Goal: Task Accomplishment & Management: Use online tool/utility

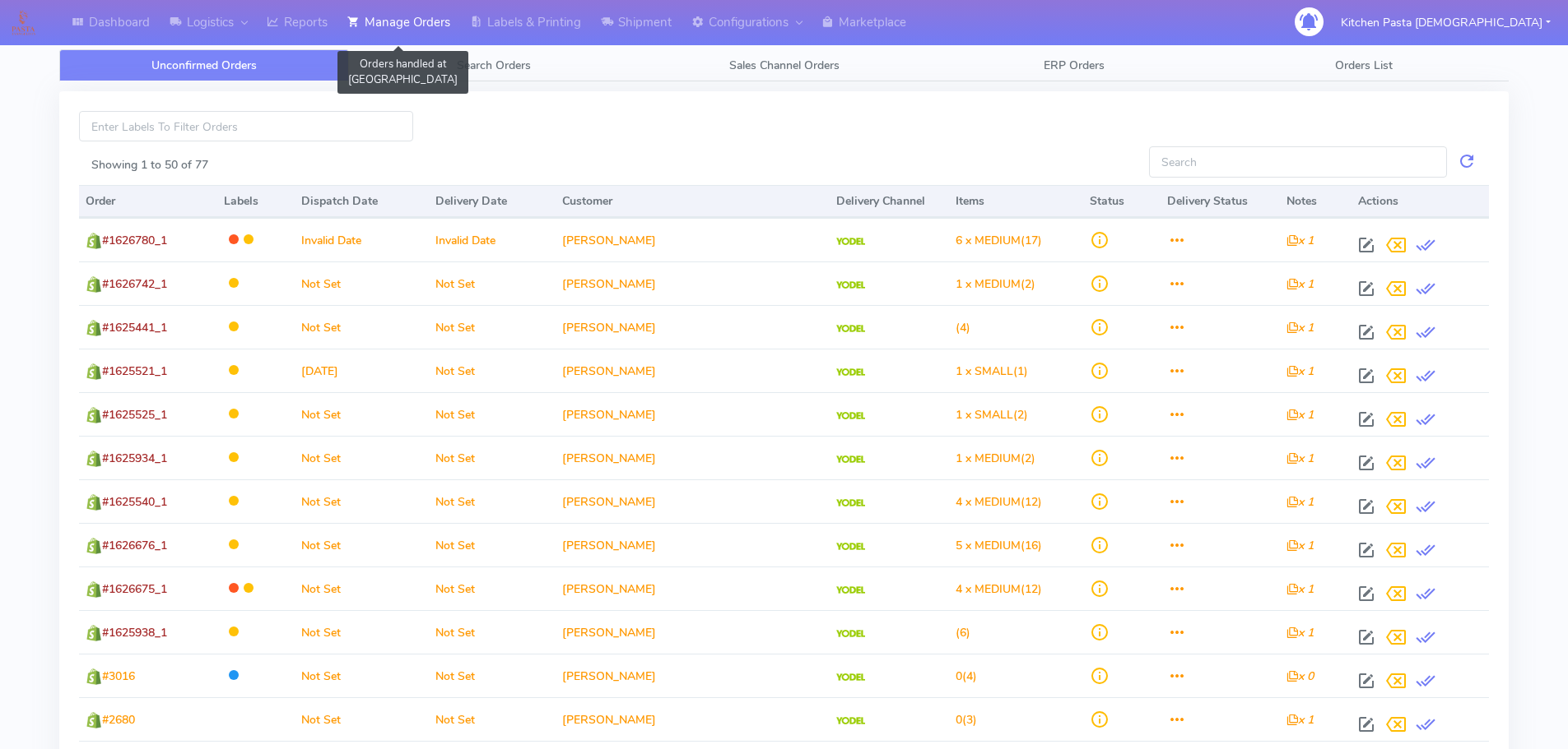
click at [411, 22] on link "Manage Orders" at bounding box center [398, 23] width 122 height 45
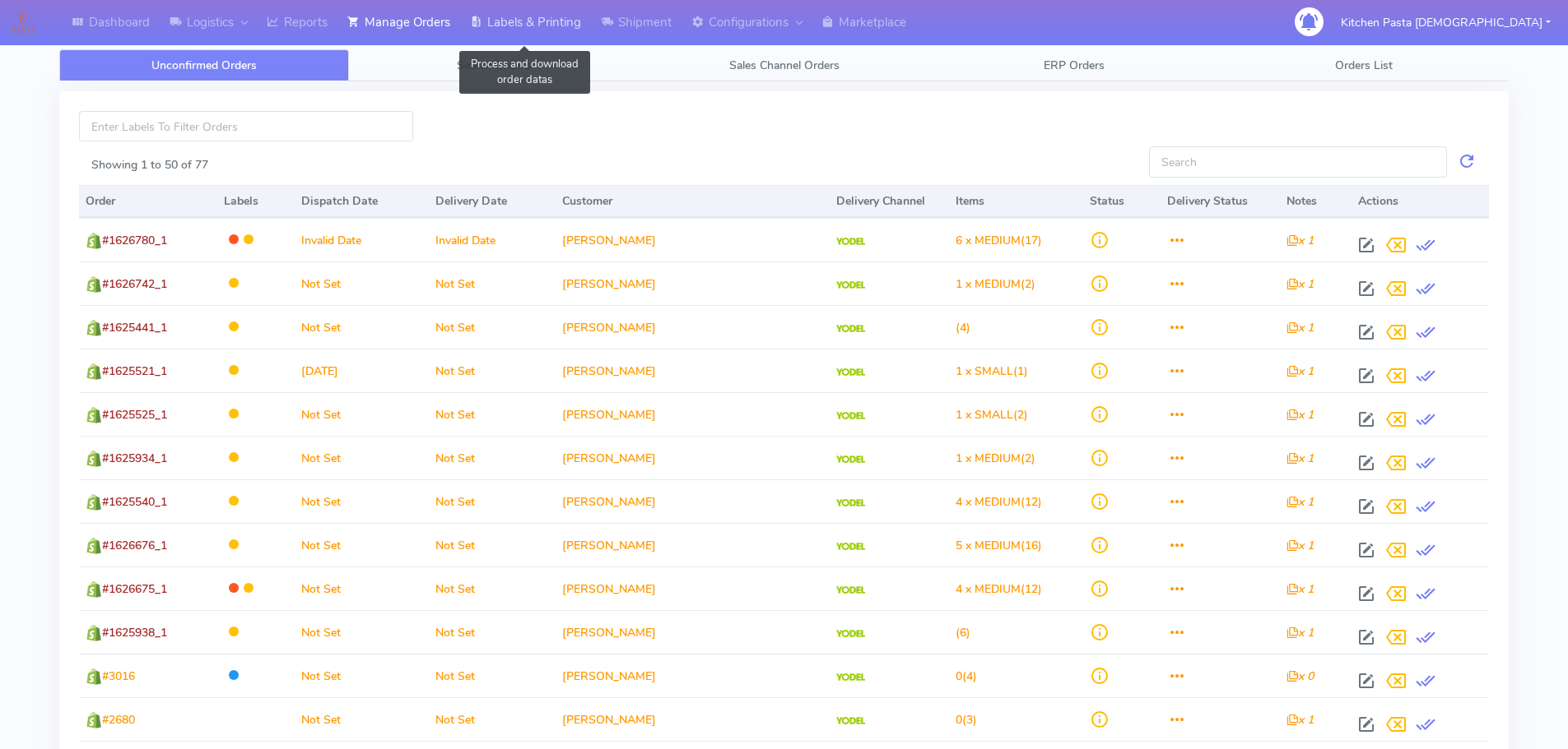
click at [529, 12] on link "Labels & Printing" at bounding box center [525, 23] width 131 height 45
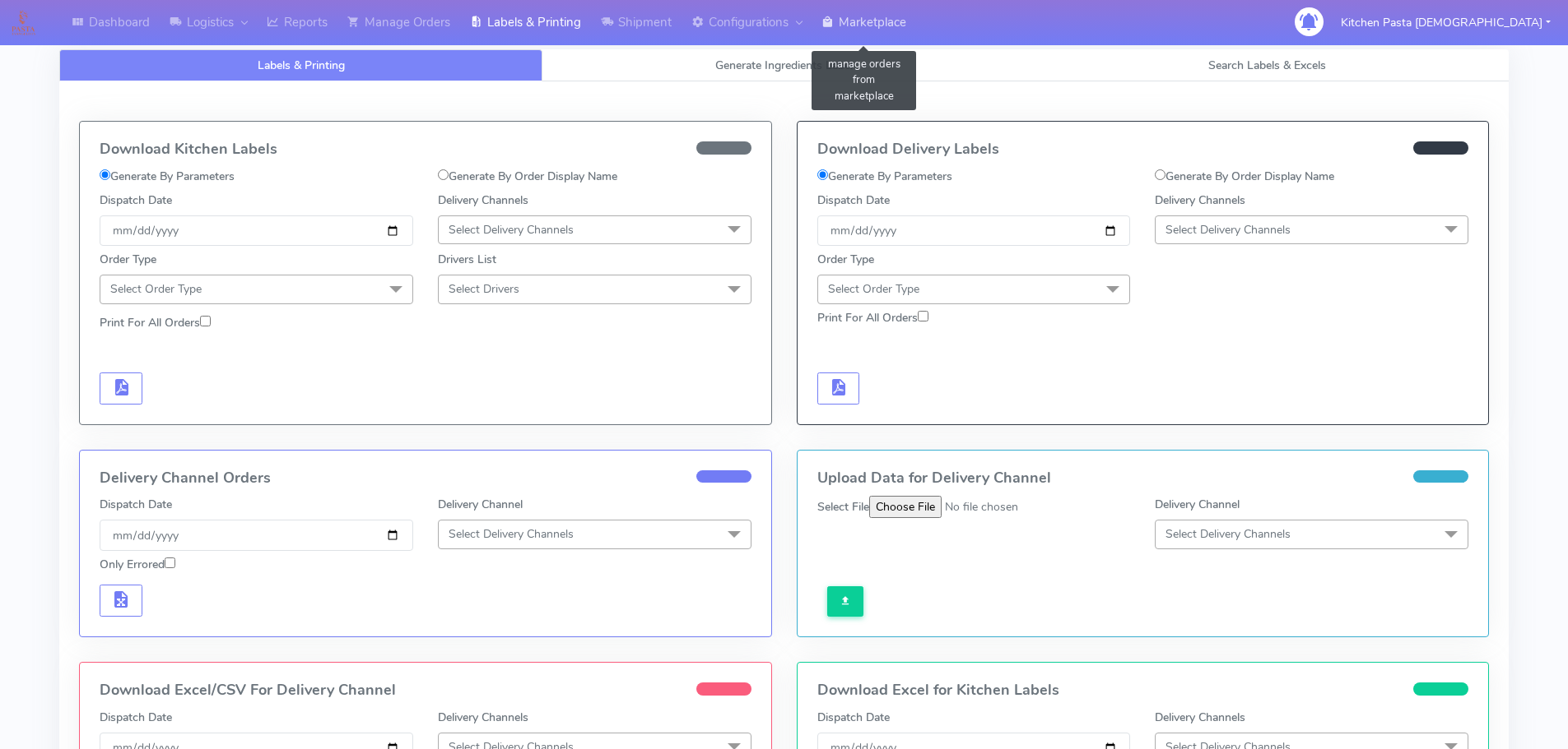
click at [867, 37] on link "Marketplace" at bounding box center [864, 23] width 105 height 45
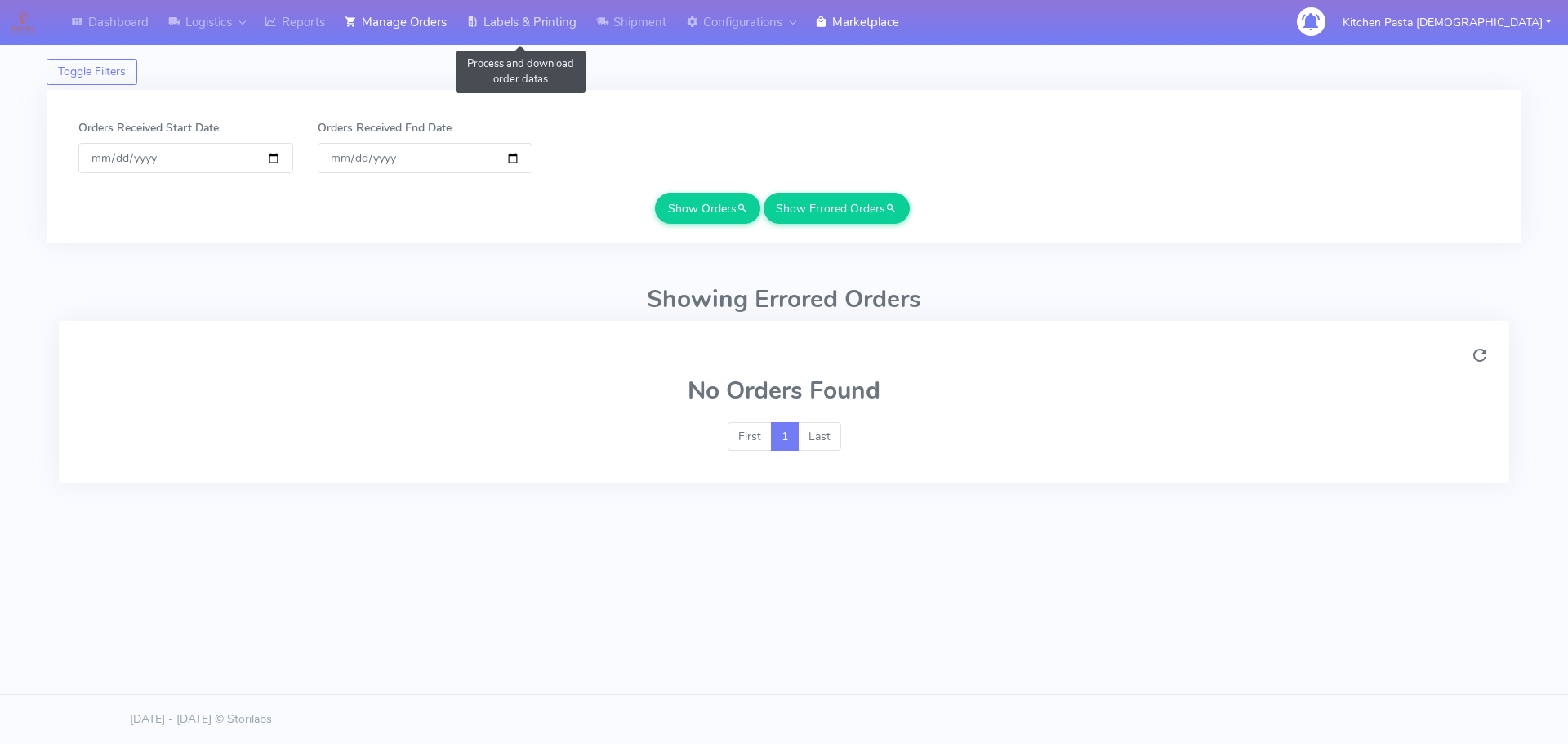
click at [562, 38] on link "Labels & Printing" at bounding box center [521, 23] width 130 height 45
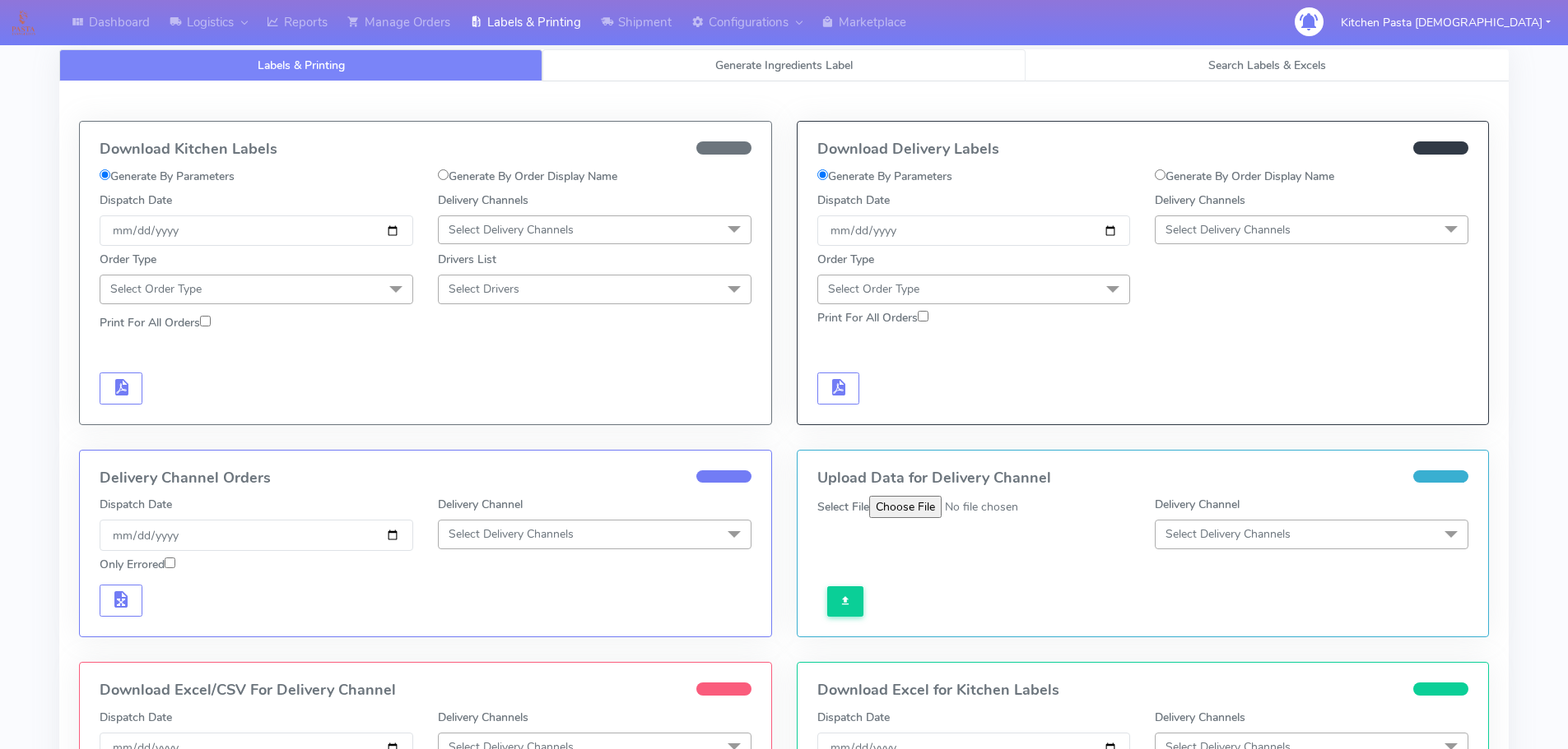
click at [785, 63] on span "Generate Ingredients Label" at bounding box center [783, 65] width 137 height 16
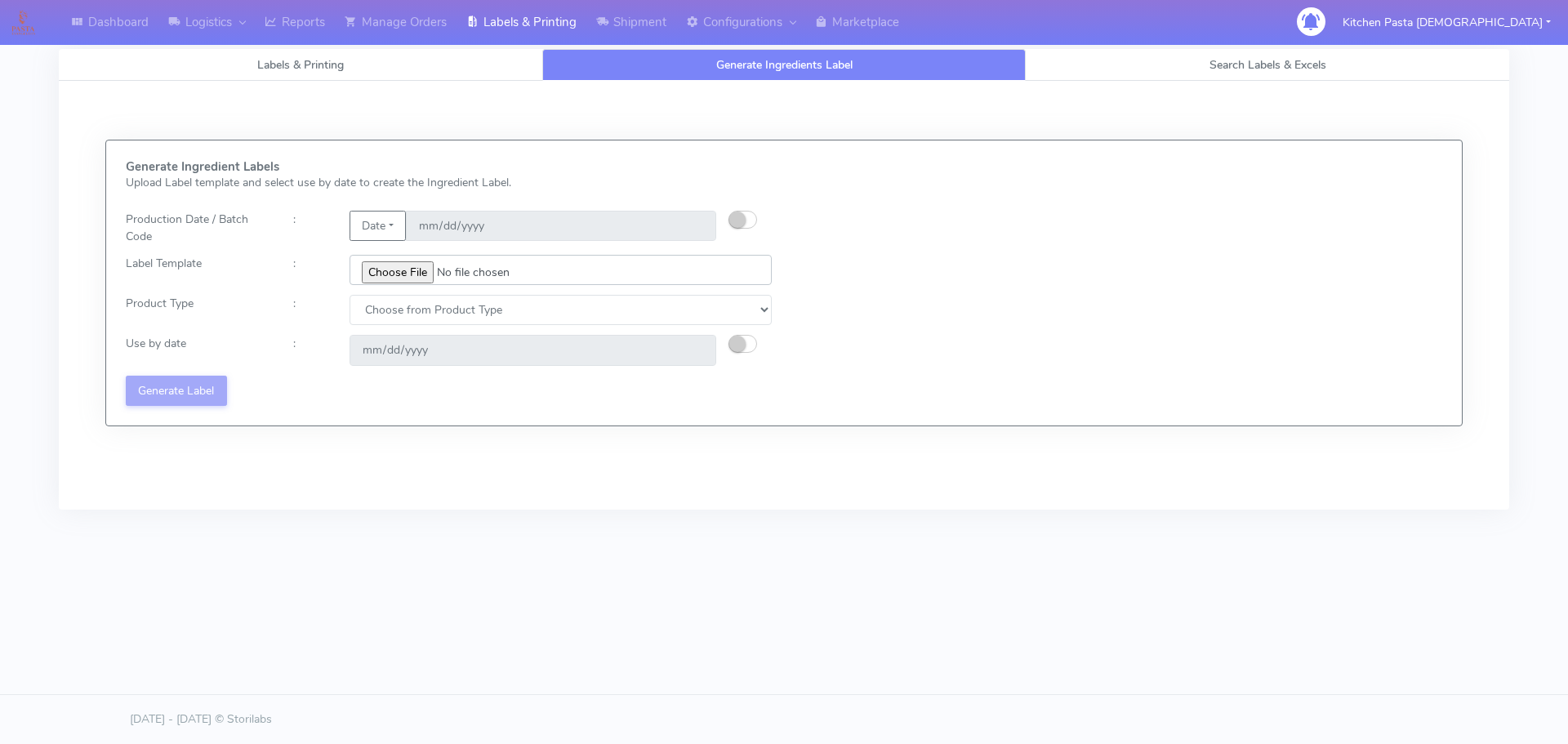
click at [418, 276] on input "file" at bounding box center [561, 270] width 423 height 30
type input "C:\fakepath\Classic Tiramisu V1.jpg"
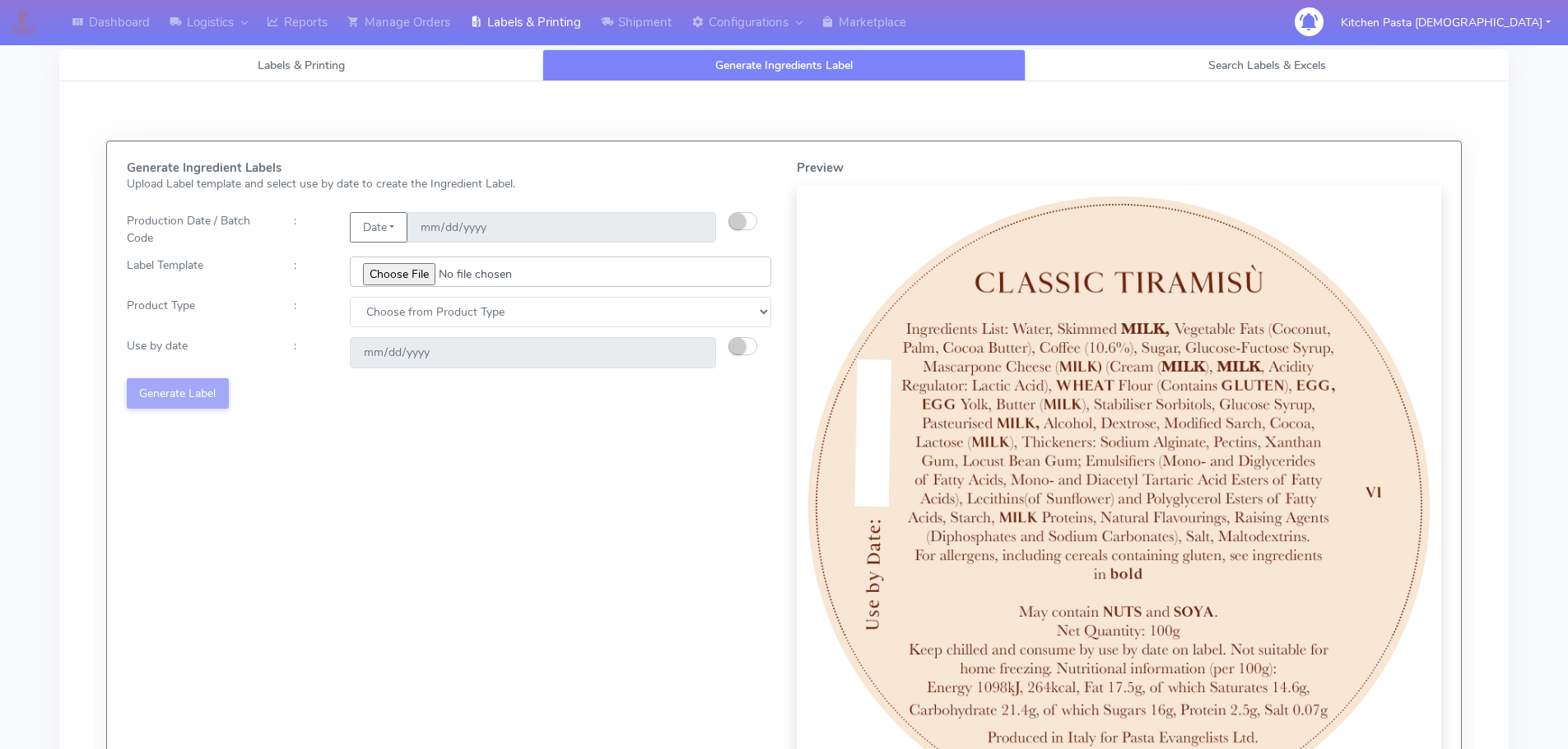
click at [444, 284] on input "file" at bounding box center [561, 272] width 422 height 30
click at [418, 302] on select "Choose from Product Type ECOM ERETAIL CIRCULAR CIRC_DESERTS LASAGNE" at bounding box center [561, 312] width 422 height 30
select select "3"
click at [350, 297] on select "Choose from Product Type ECOM ERETAIL CIRCULAR CIRC_DESERTS LASAGNE" at bounding box center [561, 312] width 422 height 30
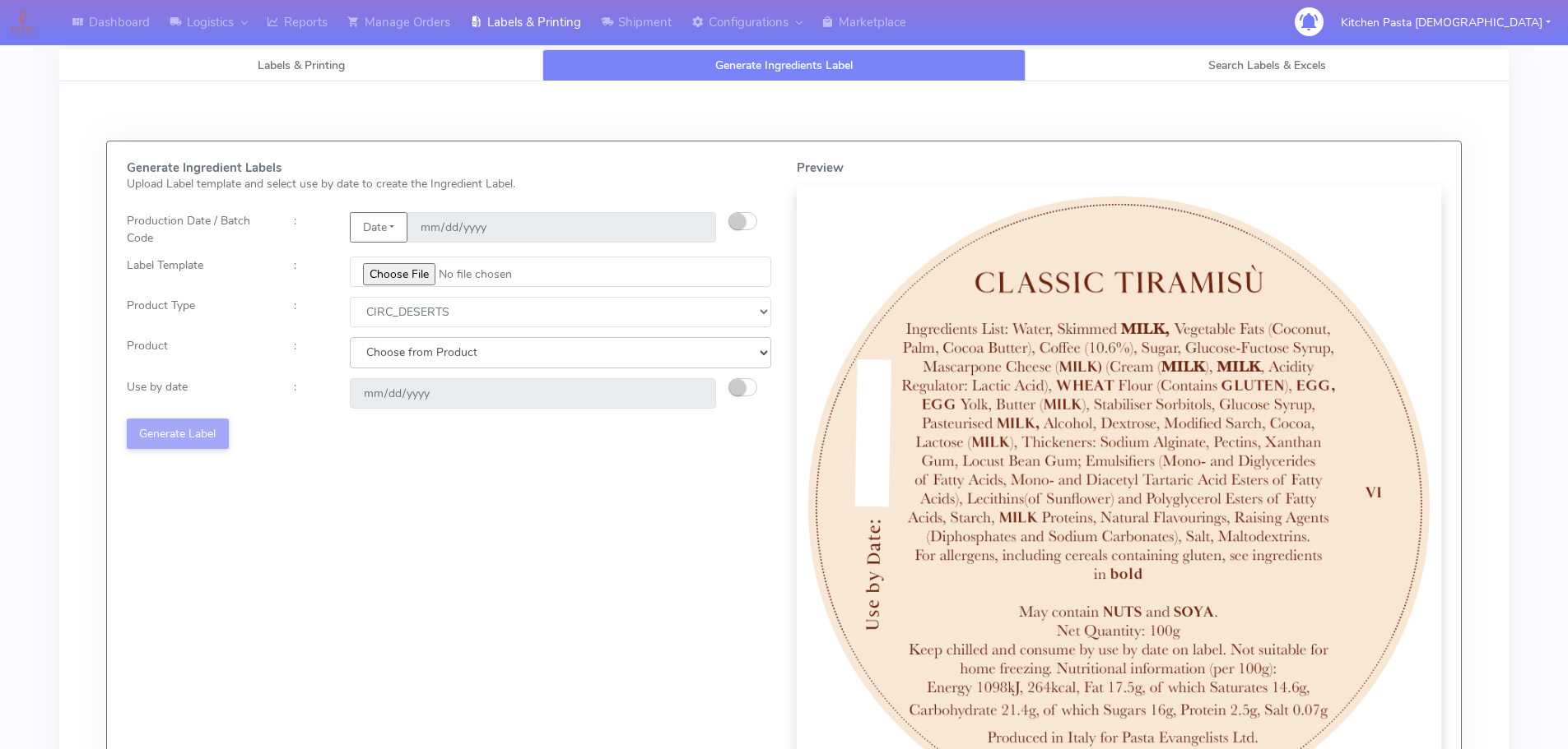
drag, startPoint x: 451, startPoint y: 346, endPoint x: 448, endPoint y: 355, distance: 9.5
click at [451, 346] on select "Choose from Product CLASSIC_TIRAMISU CREMA_AMARENA PROFITEROLES" at bounding box center [561, 352] width 422 height 30
select select "0"
click at [350, 337] on select "Choose from Product CLASSIC_TIRAMISU CREMA_AMARENA PROFITEROLES" at bounding box center [561, 352] width 422 height 30
type input "2025-10-15"
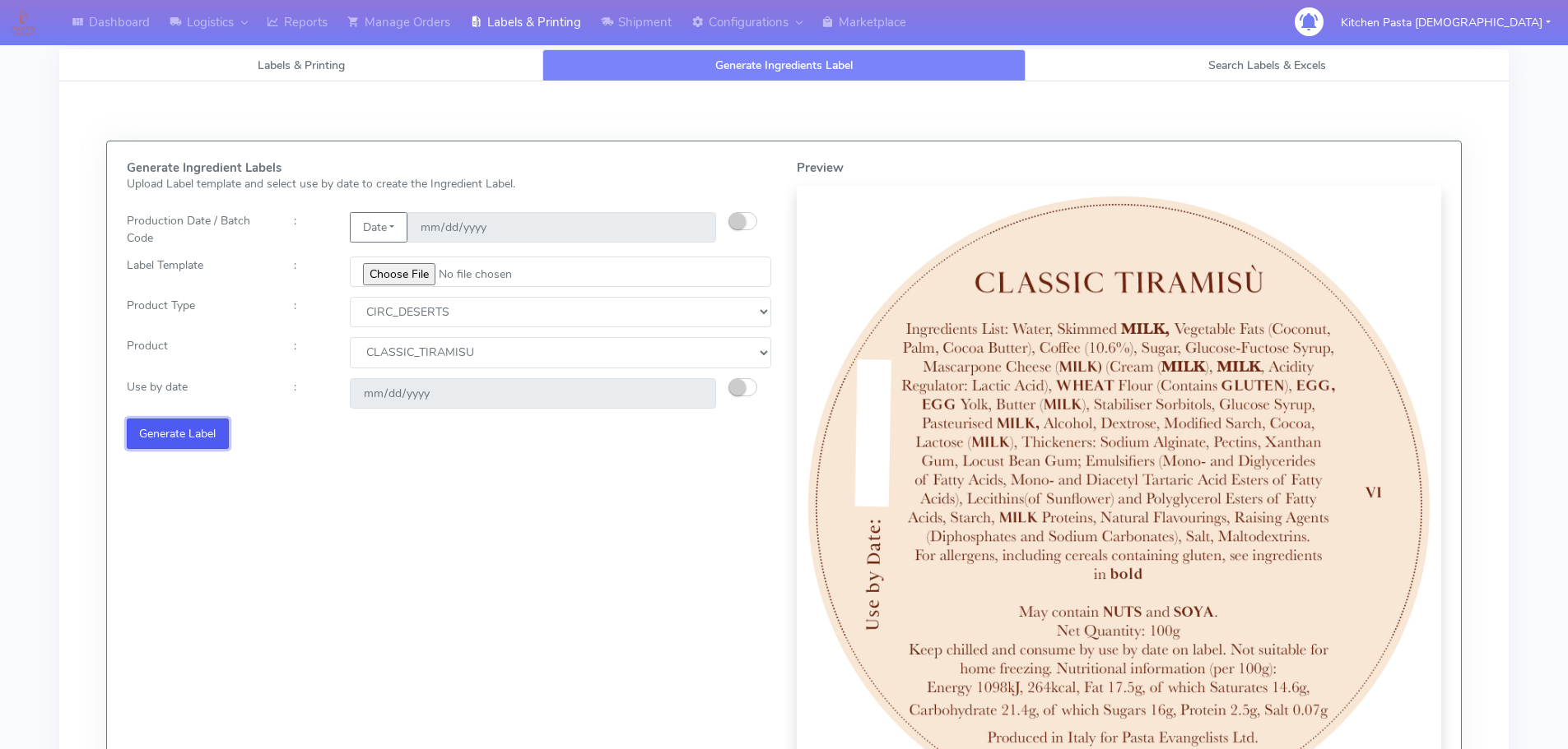
click at [157, 442] on button "Generate Label" at bounding box center [177, 434] width 102 height 30
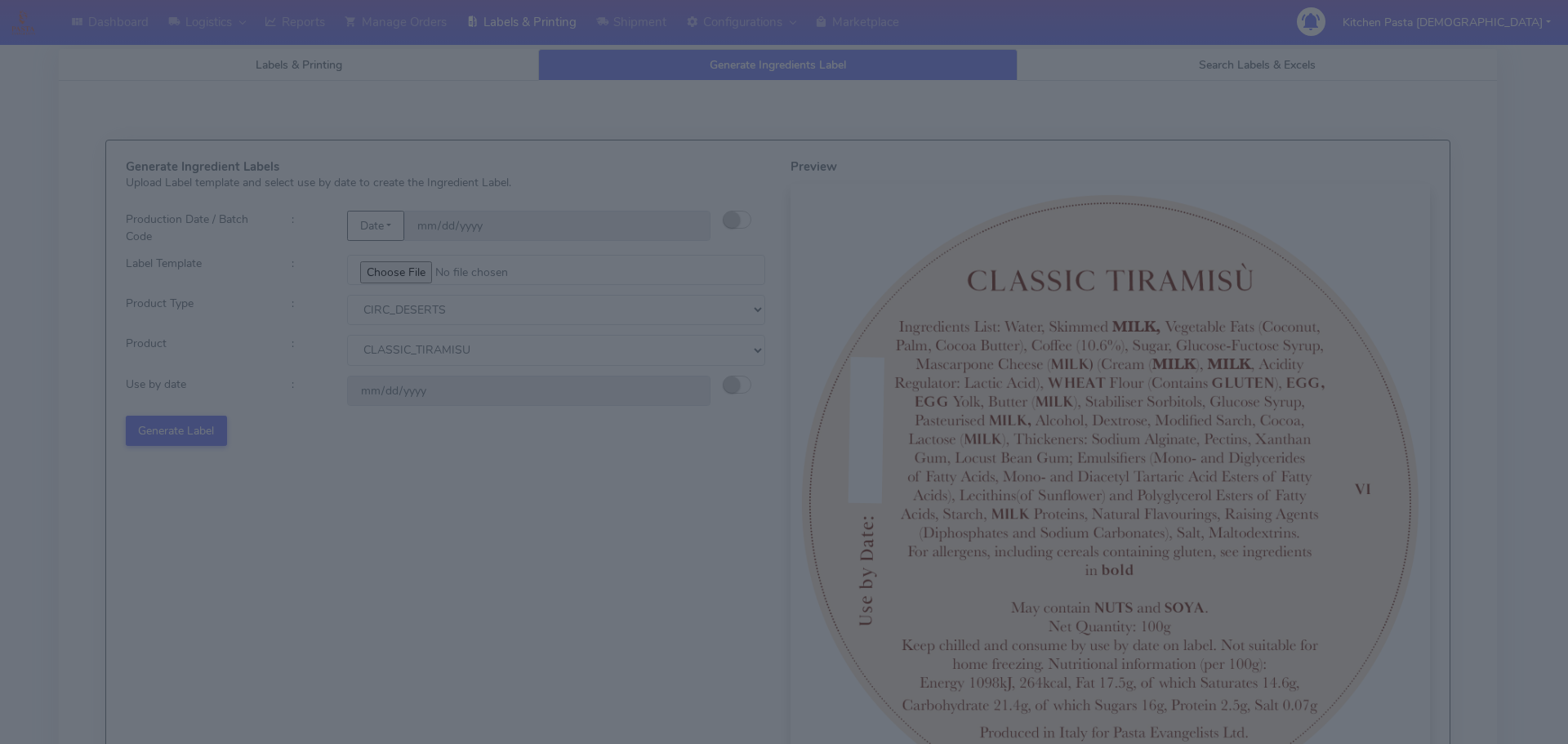
click at [161, 432] on modal-container "Confirm Label Generation × Generated Date : 2025-10-12 Product Type : CIRC_DESE…" at bounding box center [784, 372] width 1568 height 744
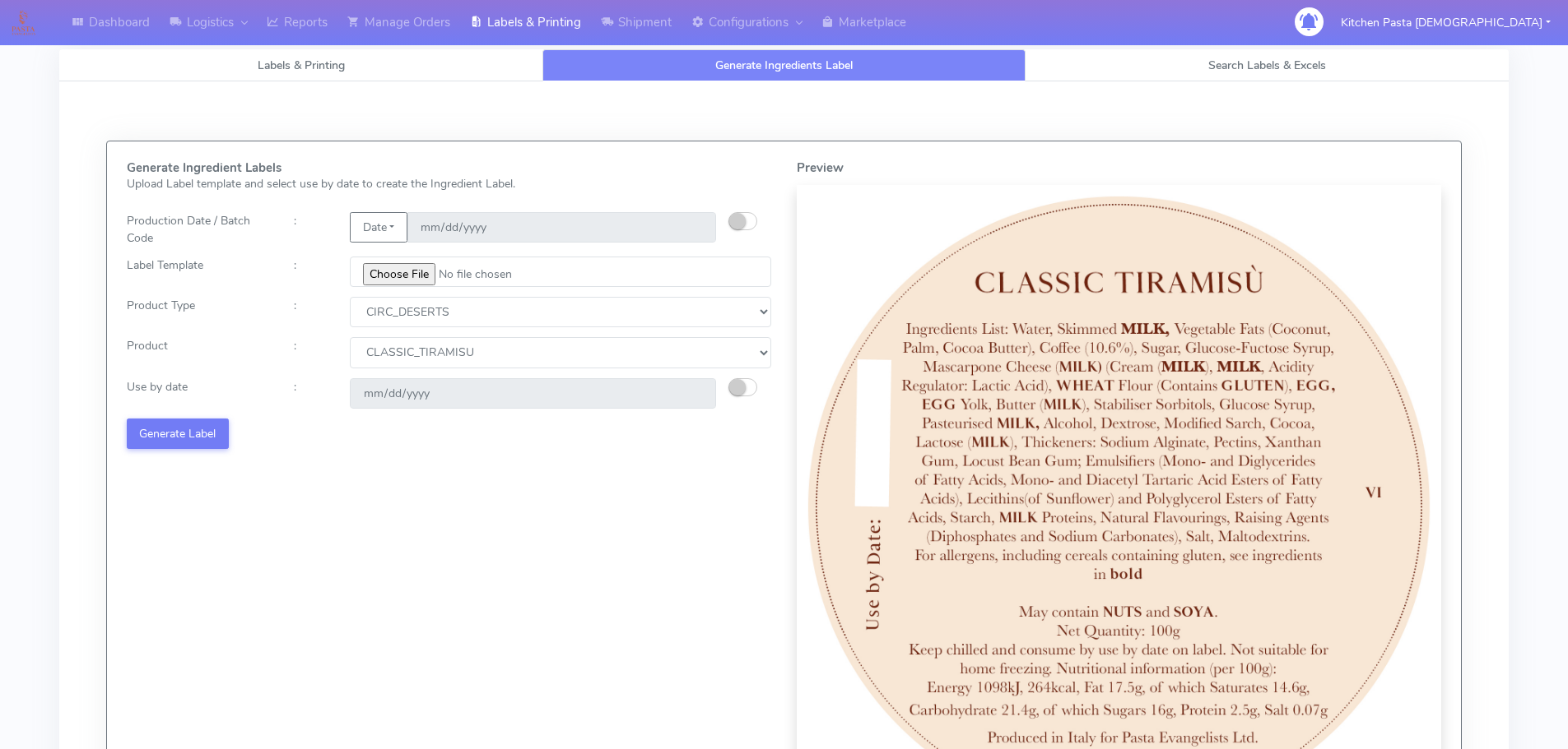
select select
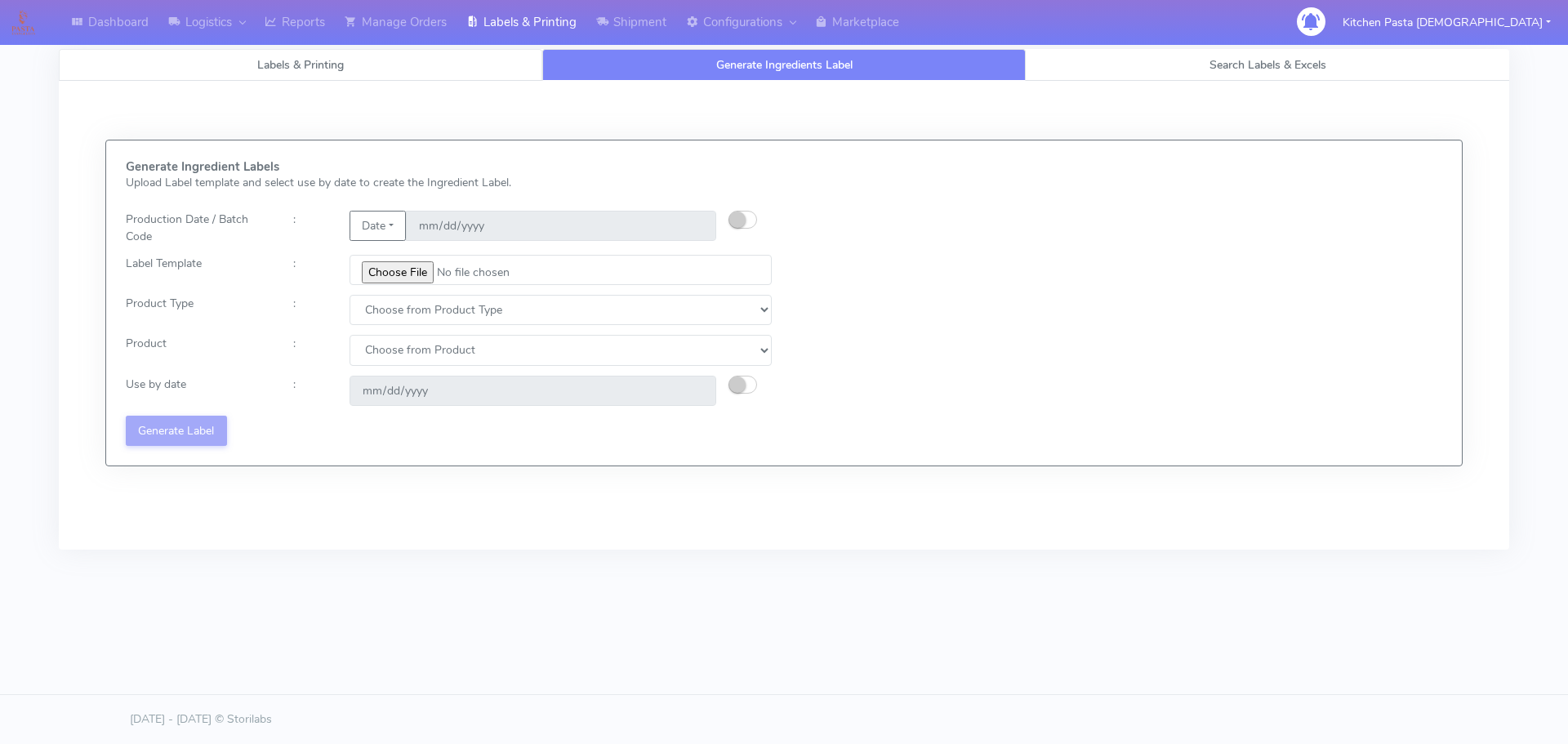
click at [474, 66] on link "Labels & Printing" at bounding box center [300, 65] width 484 height 32
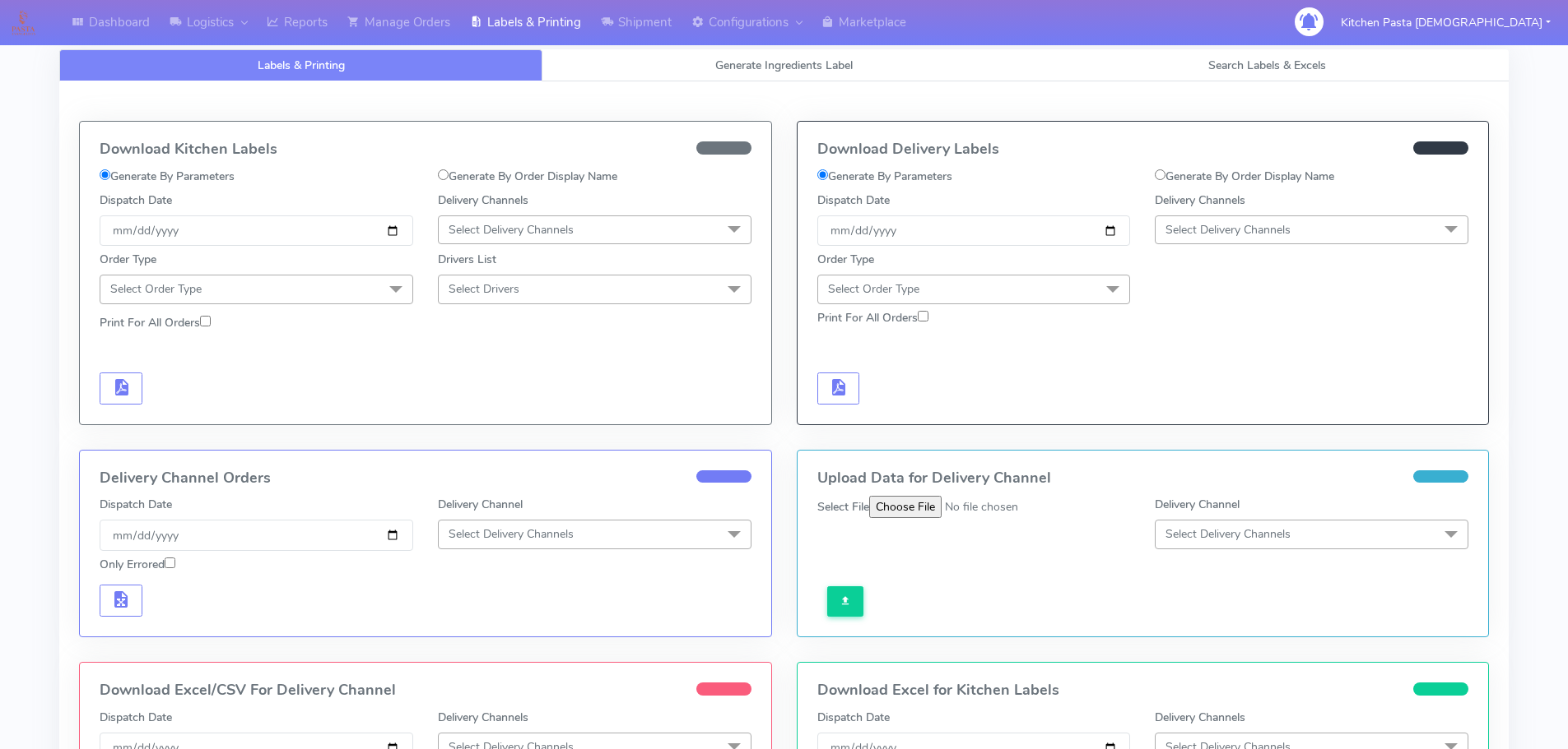
click at [544, 47] on div "Labels & Printing Generate Ingredients Label Search Labels & Excels Download Ki…" at bounding box center [783, 531] width 1449 height 1003
click at [573, 31] on link "Labels & Printing" at bounding box center [525, 23] width 131 height 45
click at [1238, 63] on span "Search Labels & Excels" at bounding box center [1267, 65] width 118 height 16
click at [910, 55] on link "Generate Ingredients Label" at bounding box center [783, 66] width 483 height 32
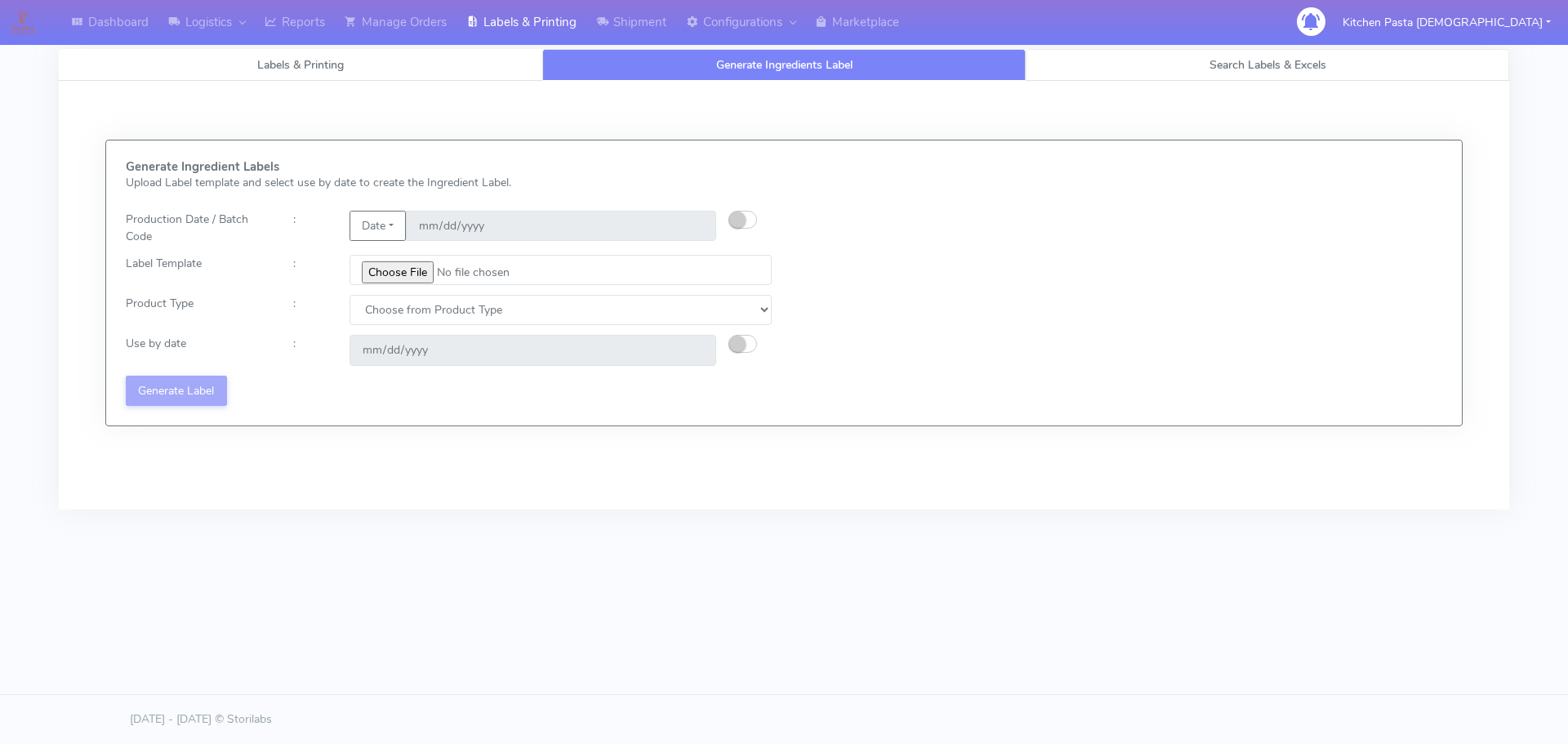
click at [1188, 52] on link "Search Labels & Excels" at bounding box center [1268, 65] width 484 height 32
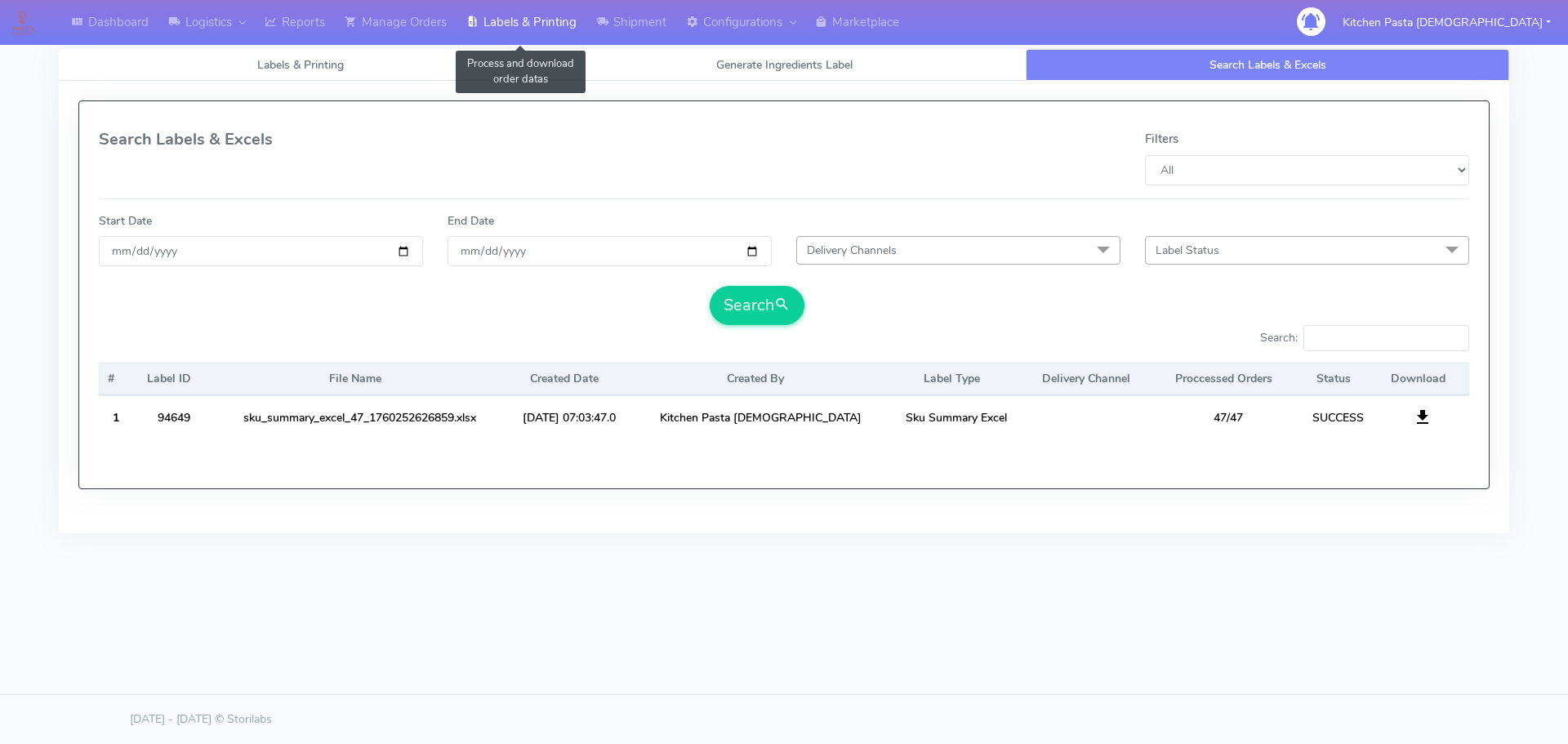
click at [571, 26] on link "Labels & Printing" at bounding box center [521, 23] width 130 height 45
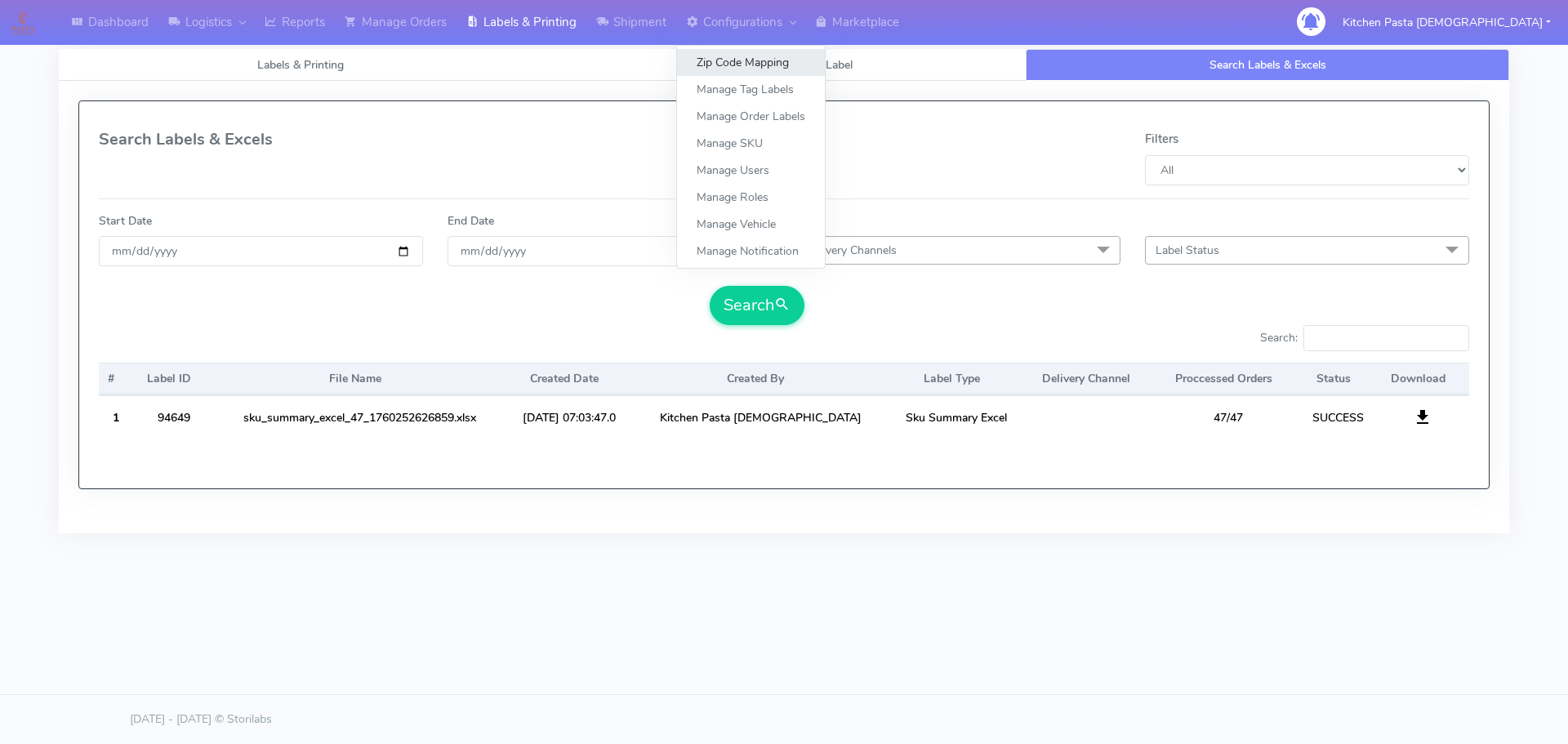
click at [756, 73] on link "Zip Code Mapping" at bounding box center [751, 63] width 148 height 27
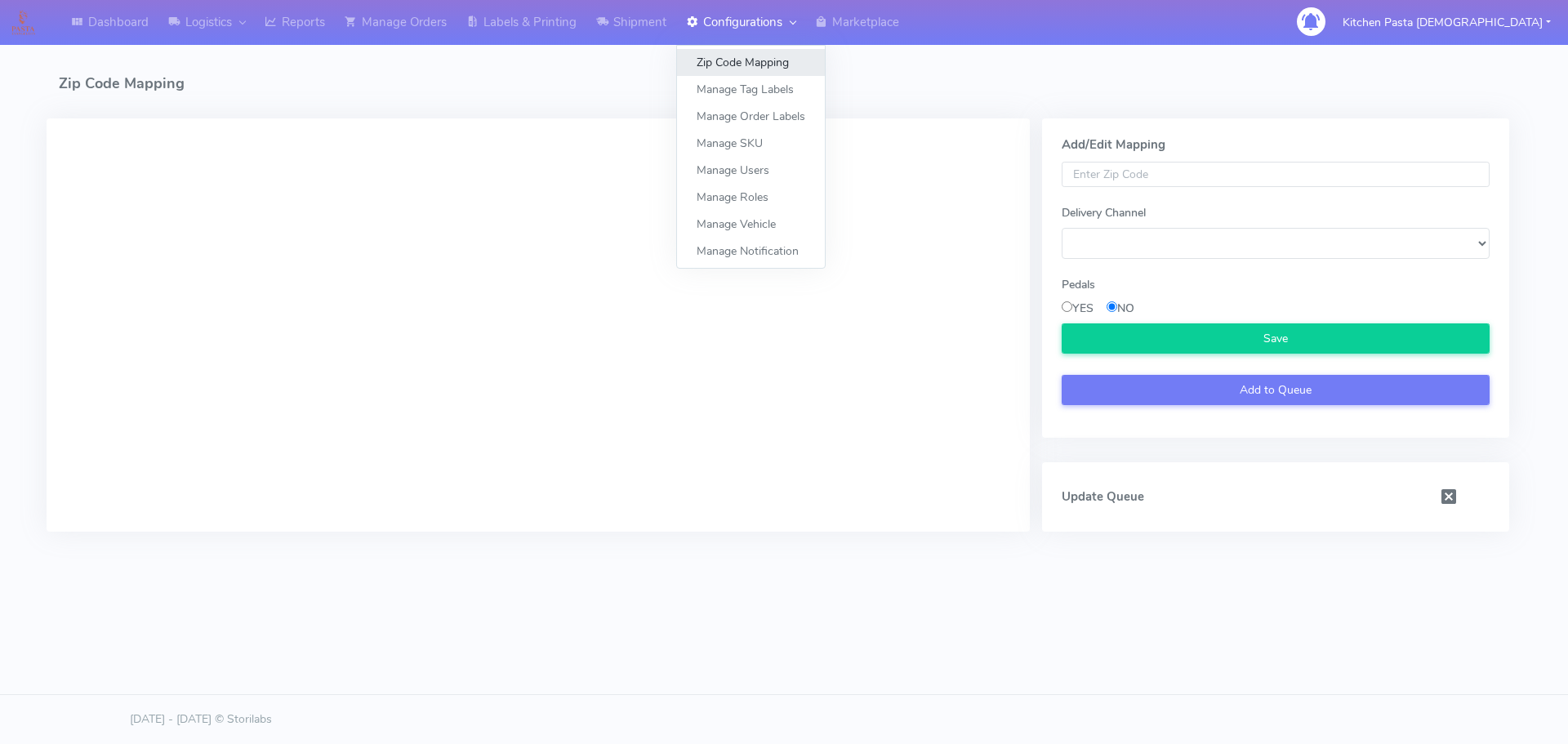
select select
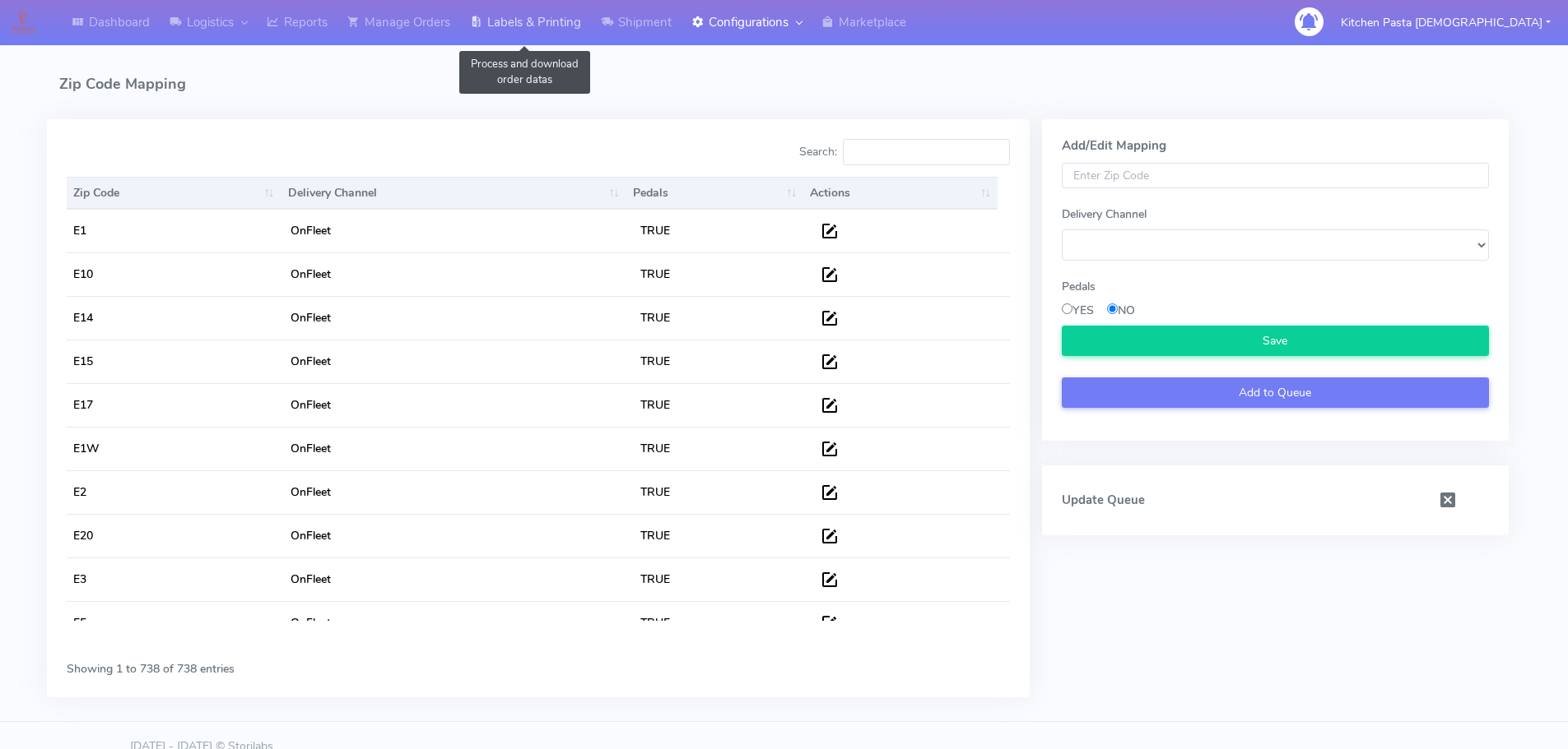
click at [570, 35] on link "Labels & Printing" at bounding box center [525, 23] width 131 height 45
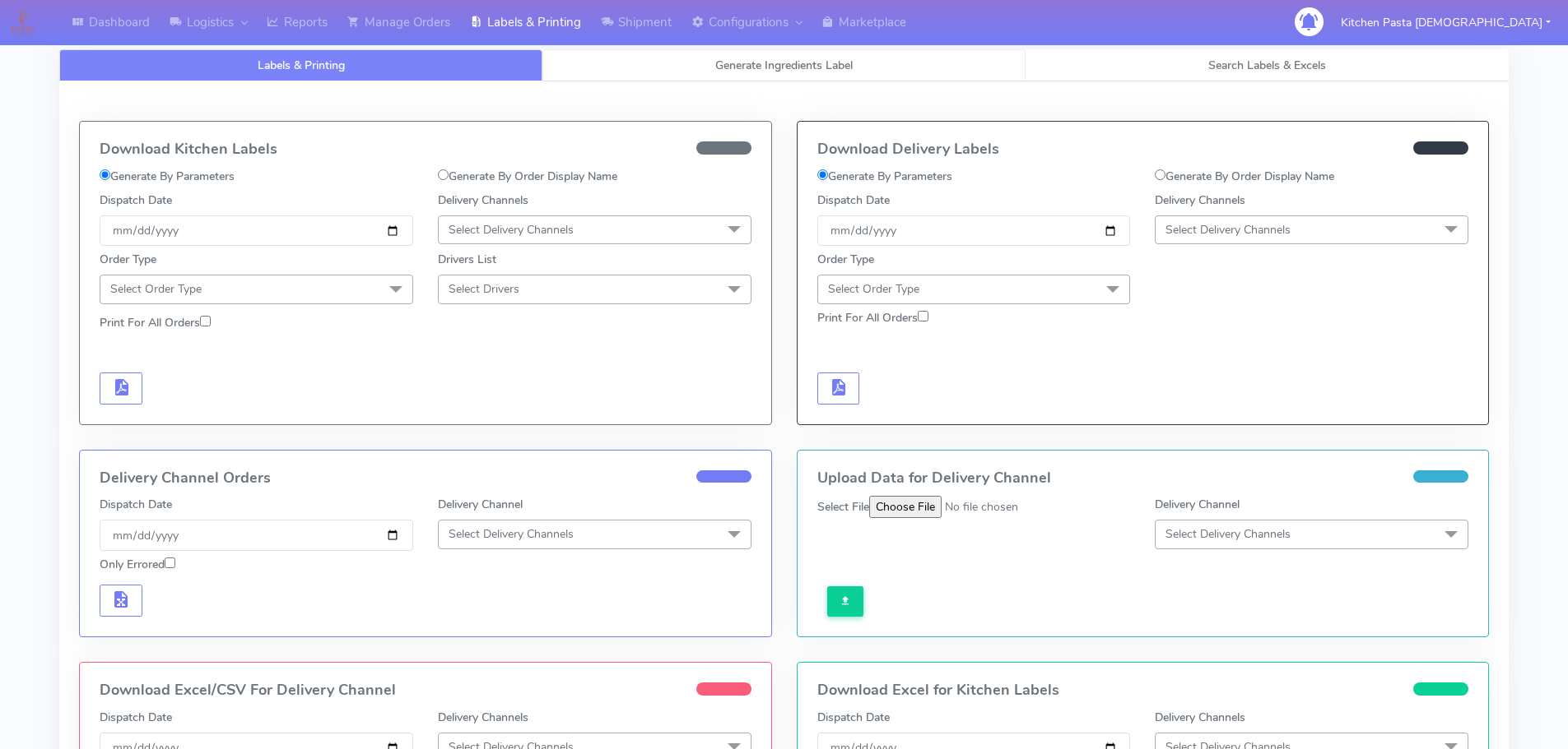
click at [722, 73] on link "Generate Ingredients Label" at bounding box center [783, 66] width 483 height 32
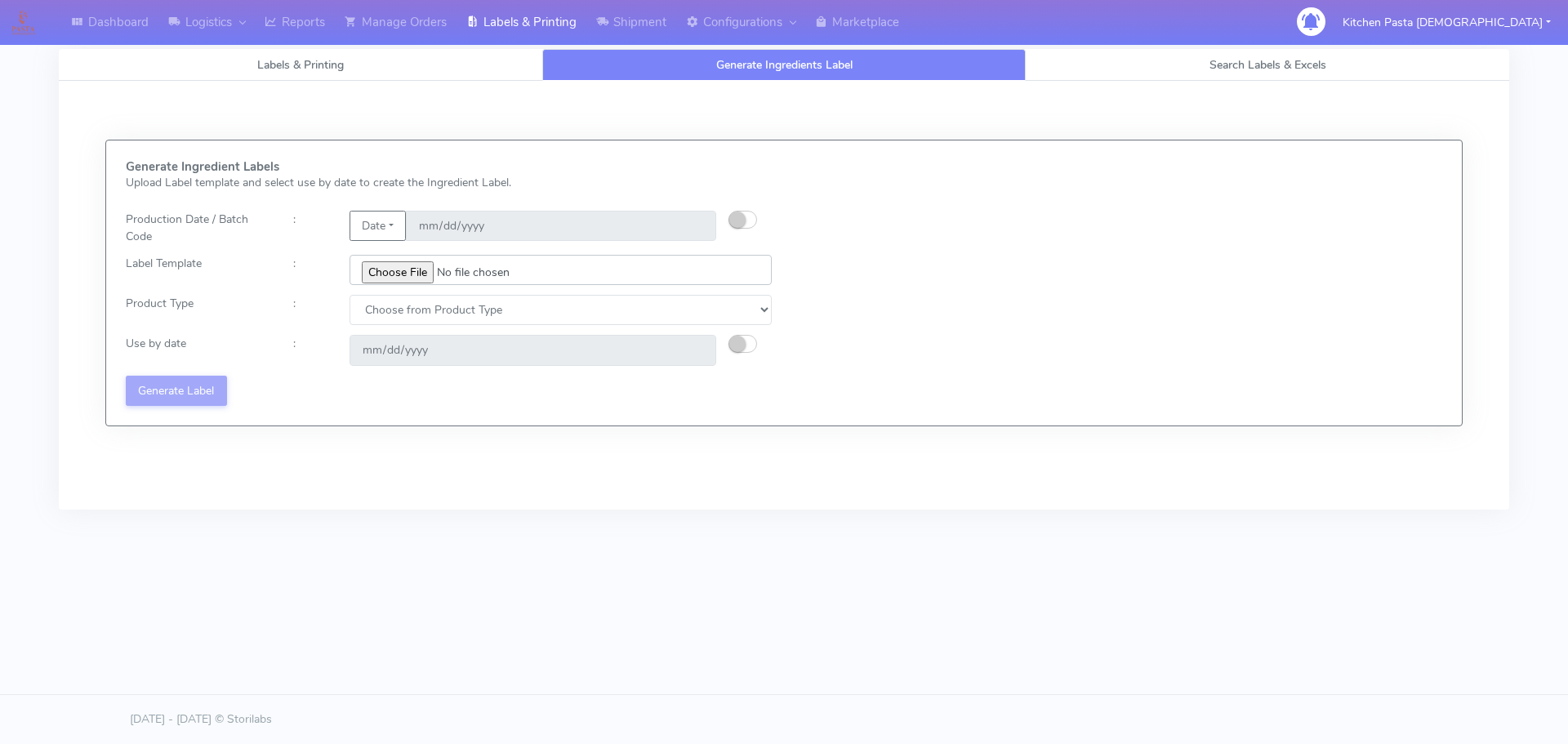
click at [387, 265] on input "file" at bounding box center [561, 270] width 423 height 30
type input "C:\fakepath\Classic Tiramisu V1.jpg"
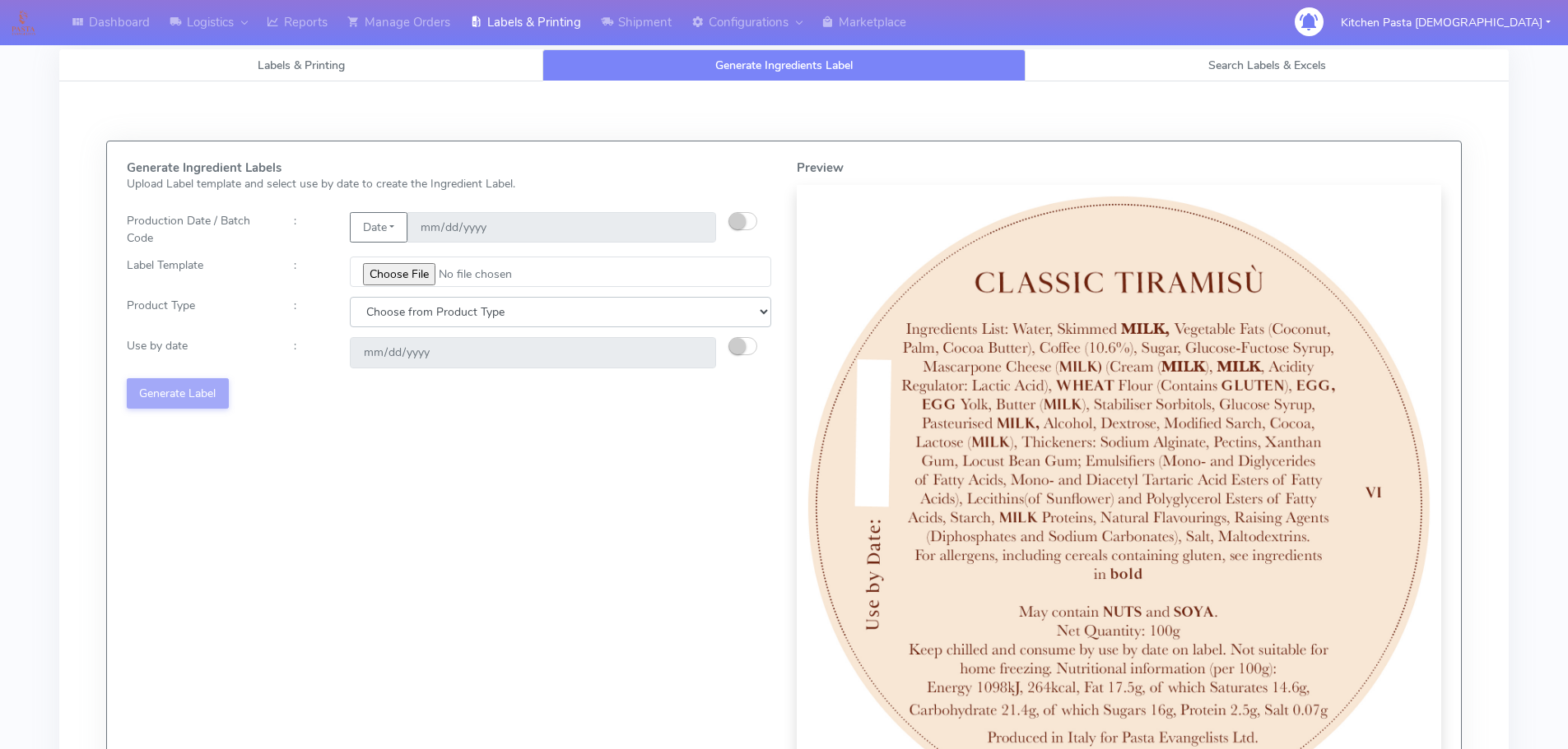
click at [448, 312] on select "Choose from Product Type ECOM ERETAIL CIRCULAR CIRC_DESERTS LASAGNE" at bounding box center [561, 312] width 422 height 30
select select "3"
click at [350, 297] on select "Choose from Product Type ECOM ERETAIL CIRCULAR CIRC_DESERTS LASAGNE" at bounding box center [561, 312] width 422 height 30
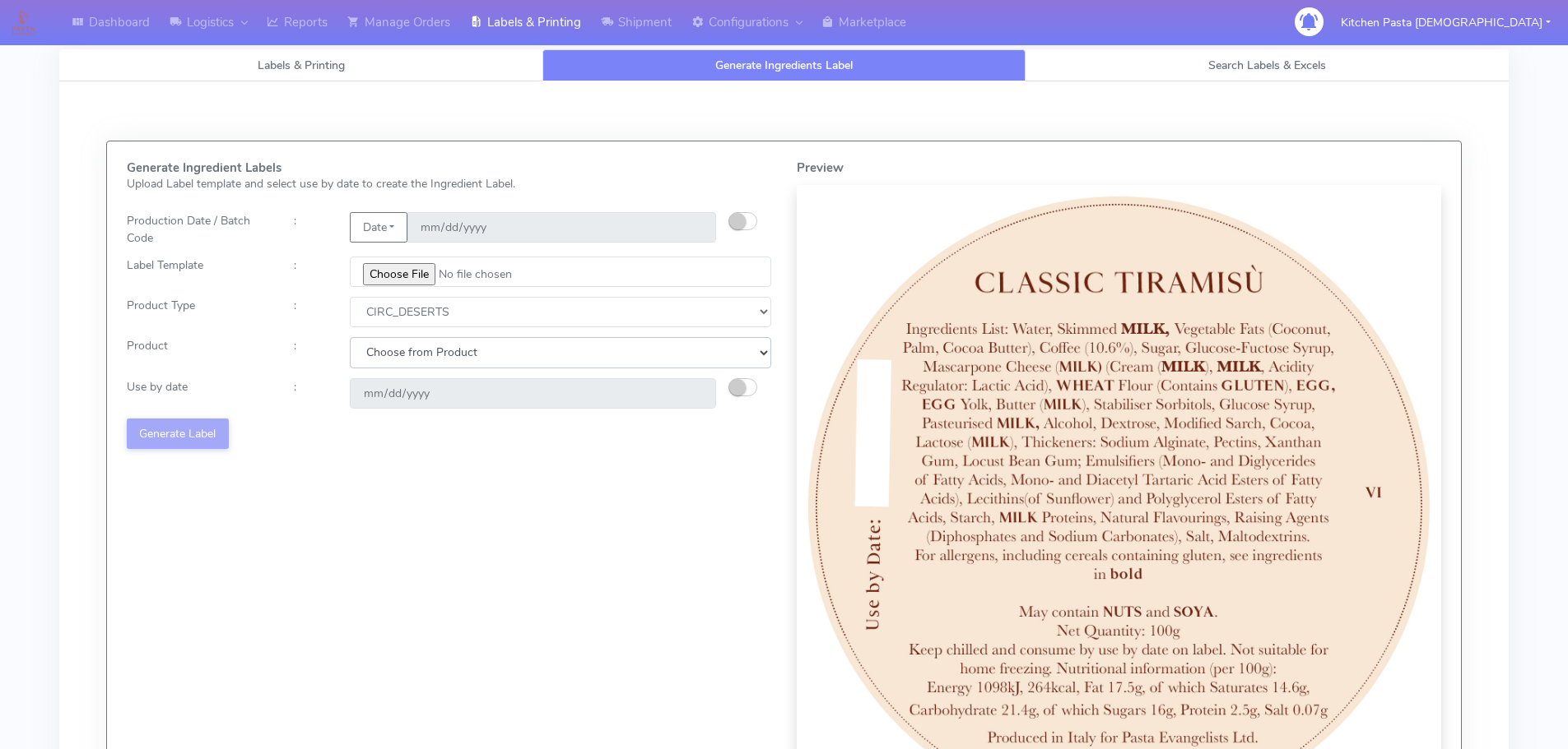
click at [443, 349] on select "Choose from Product CLASSIC_TIRAMISU CREMA_AMARENA PROFITEROLES" at bounding box center [561, 352] width 422 height 30
select select "0"
click at [350, 337] on select "Choose from Product CLASSIC_TIRAMISU CREMA_AMARENA PROFITEROLES" at bounding box center [561, 352] width 422 height 30
type input "2025-10-15"
click at [194, 443] on button "Generate Label" at bounding box center [177, 434] width 102 height 30
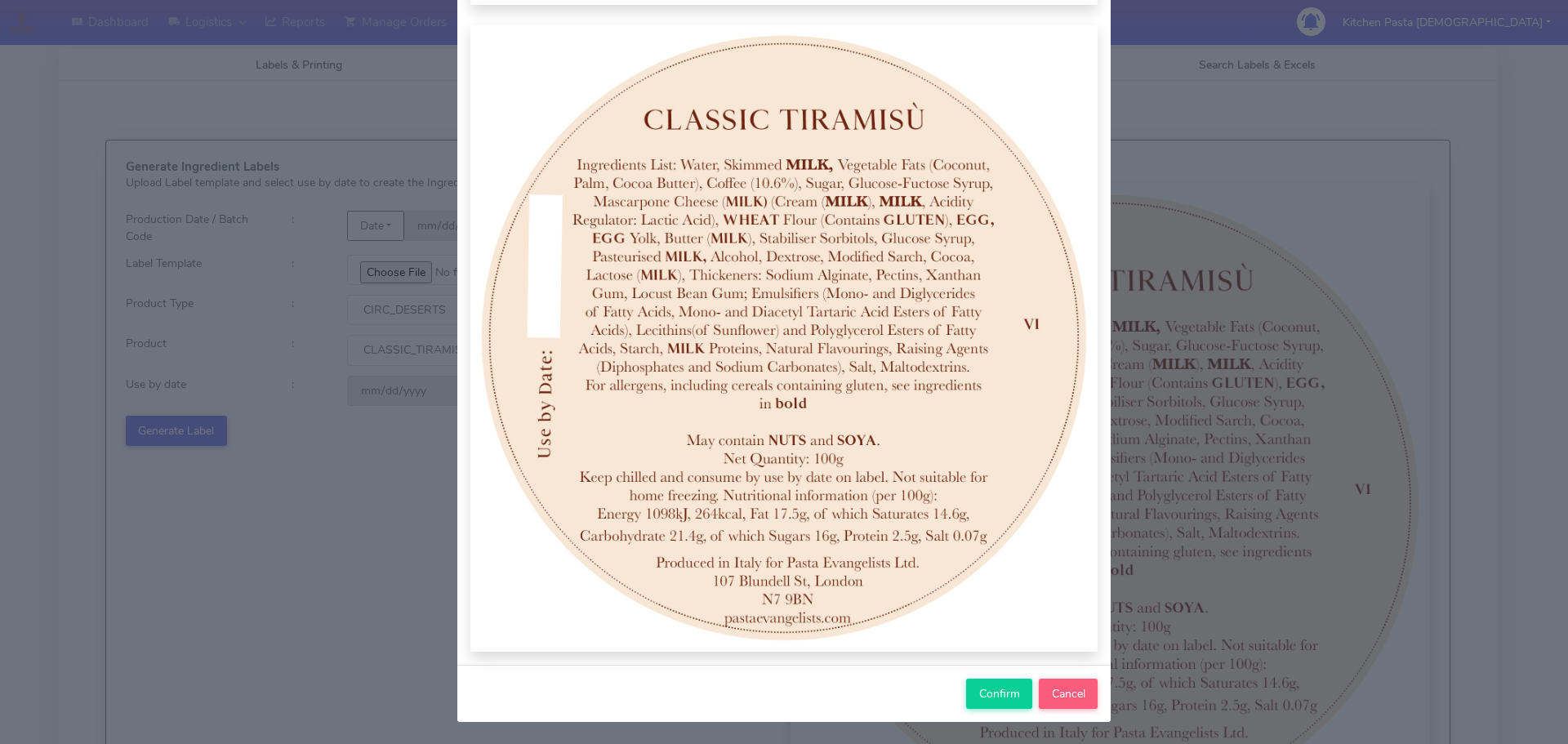
scroll to position [169, 0]
click at [1011, 694] on span "Confirm" at bounding box center [1000, 693] width 41 height 16
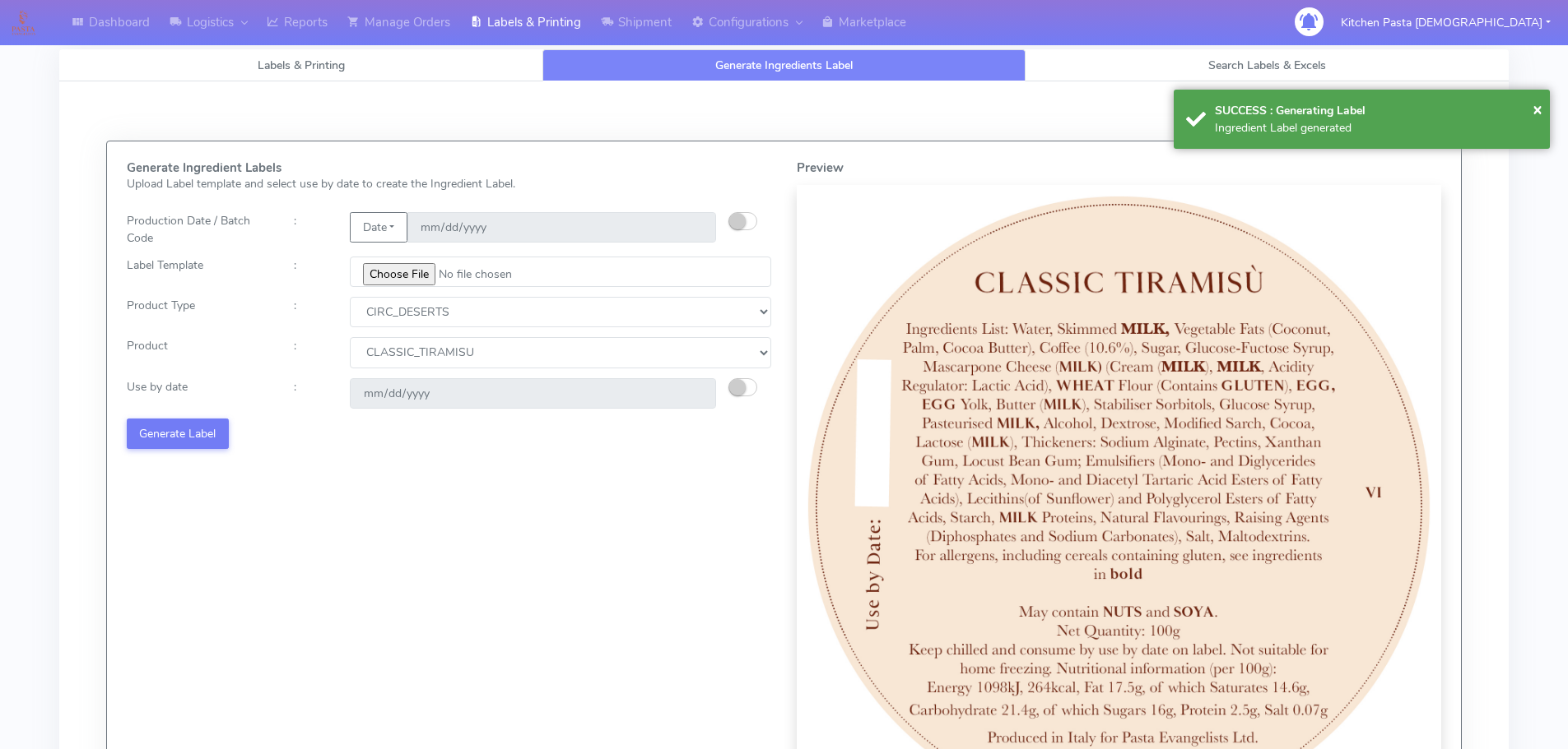
select select
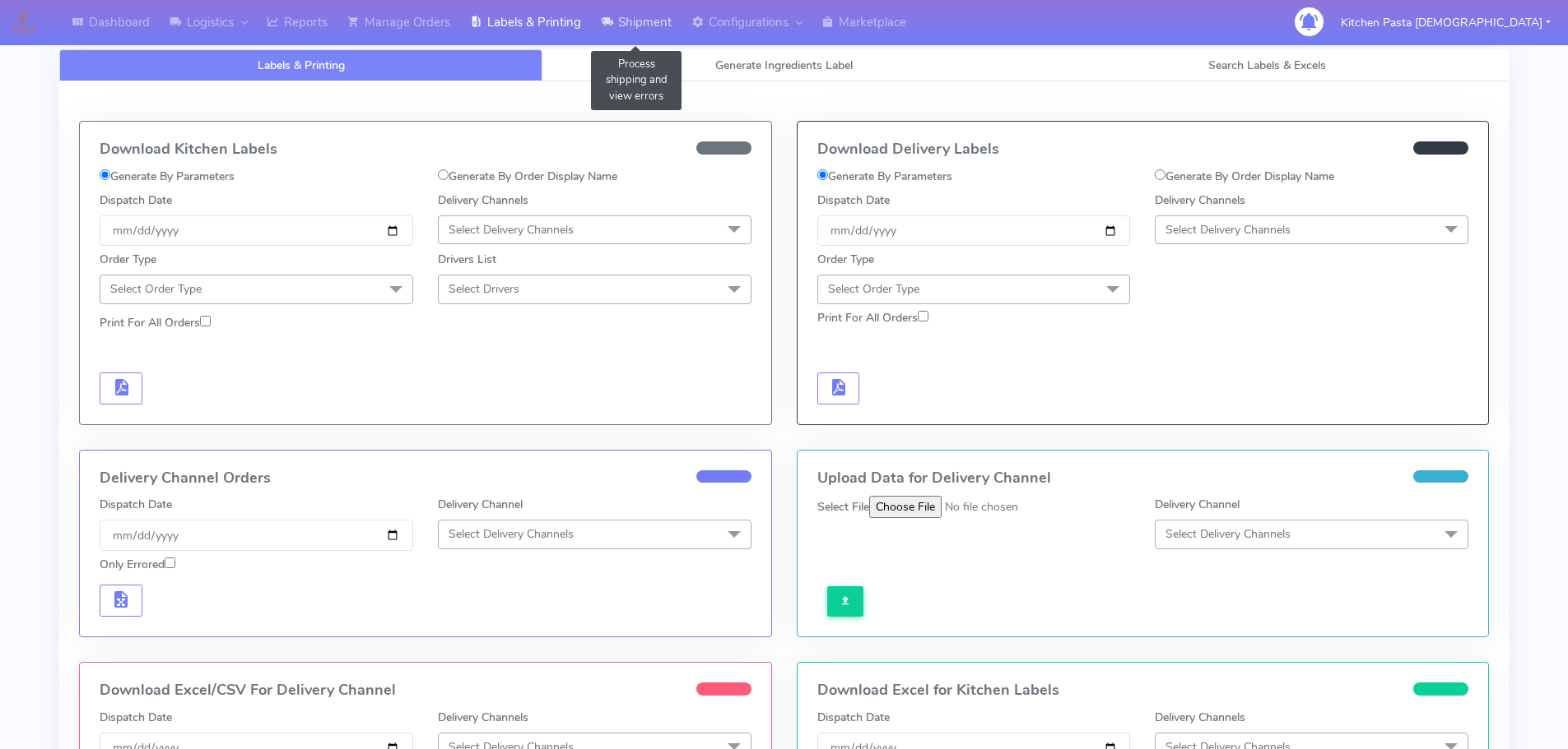
click at [647, 35] on link "Shipment" at bounding box center [636, 23] width 90 height 45
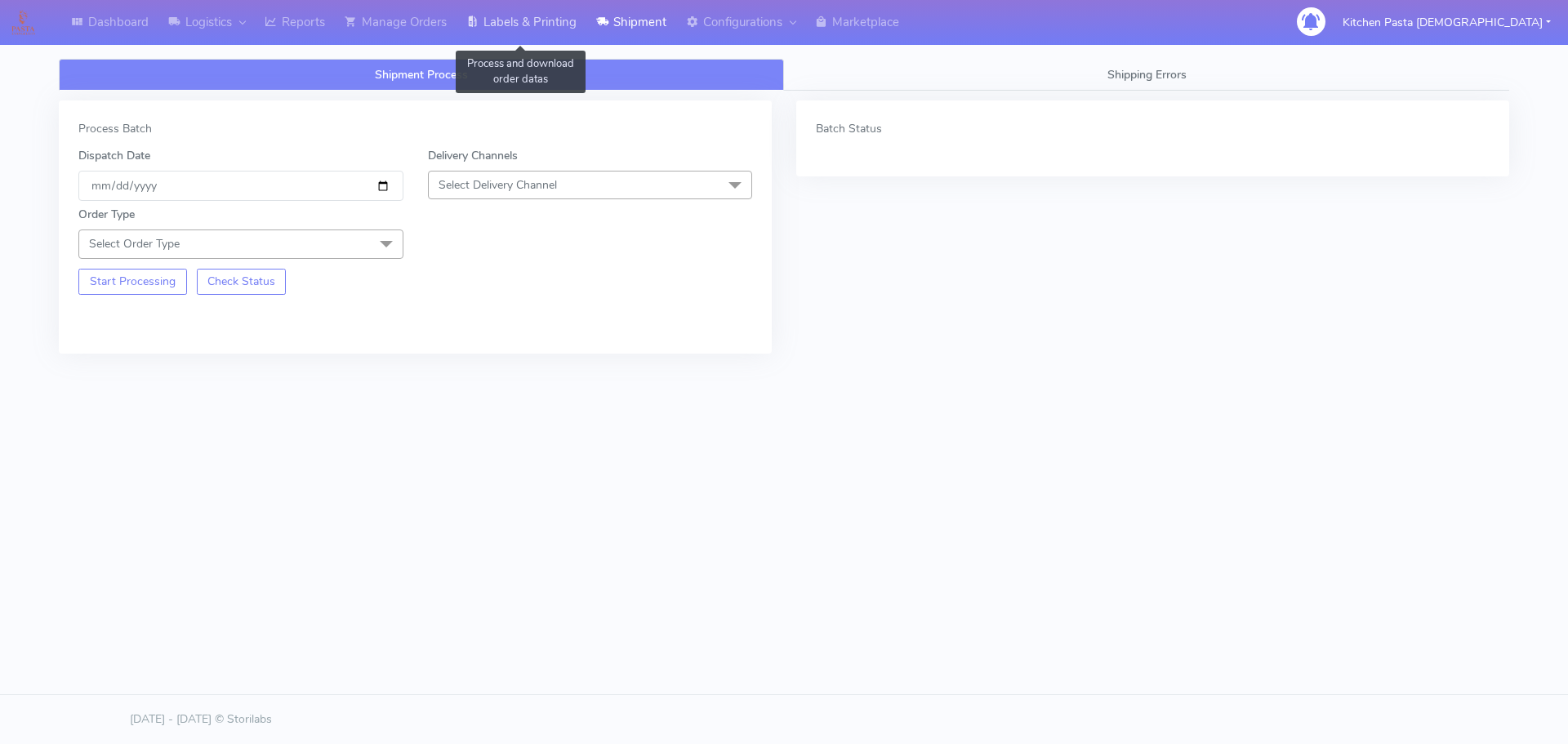
click at [531, 31] on link "Labels & Printing" at bounding box center [521, 23] width 130 height 45
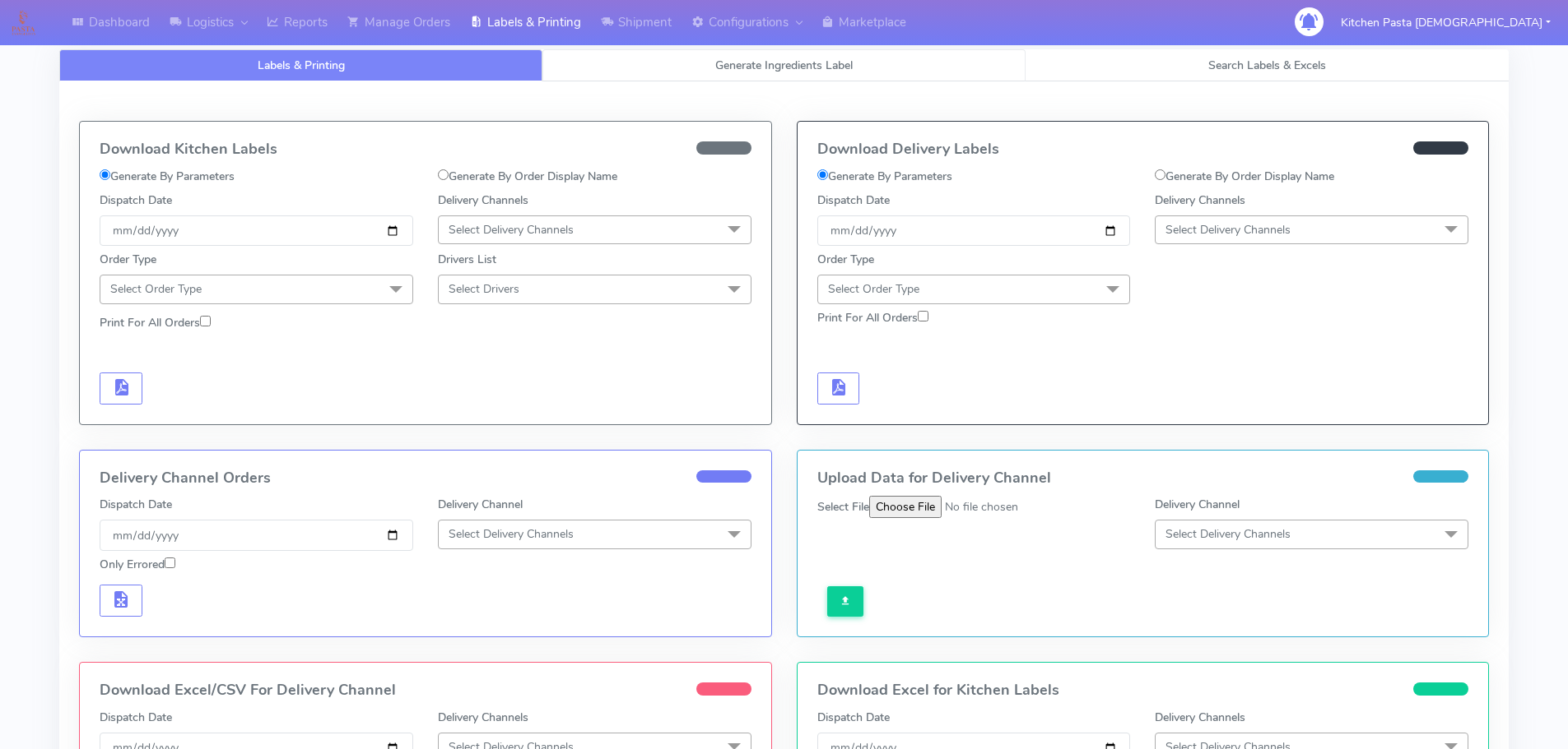
click at [740, 74] on link "Generate Ingredients Label" at bounding box center [783, 66] width 483 height 32
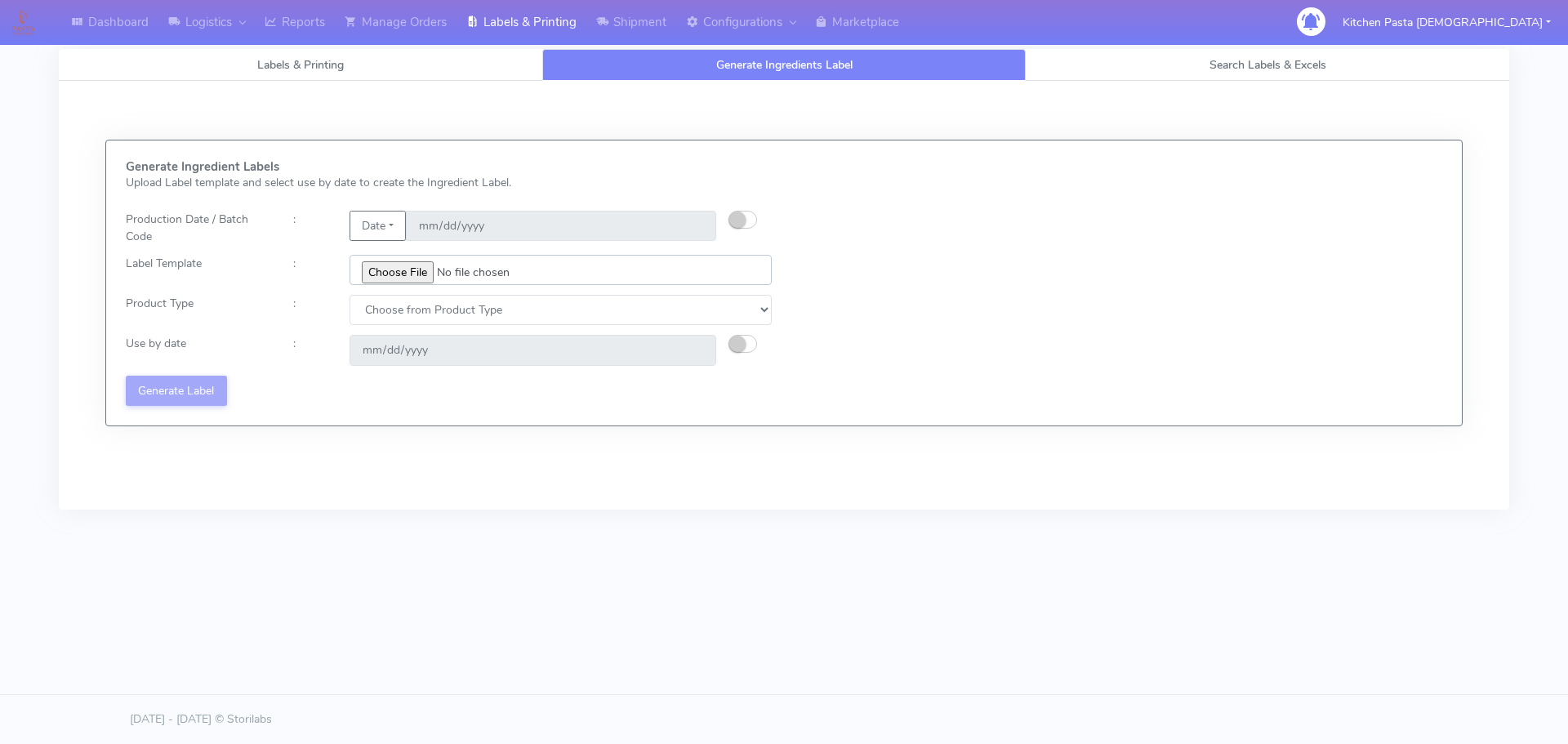
click at [391, 274] on input "file" at bounding box center [561, 270] width 423 height 30
type input "C:\fakepath\Profiteroles V1.jpg"
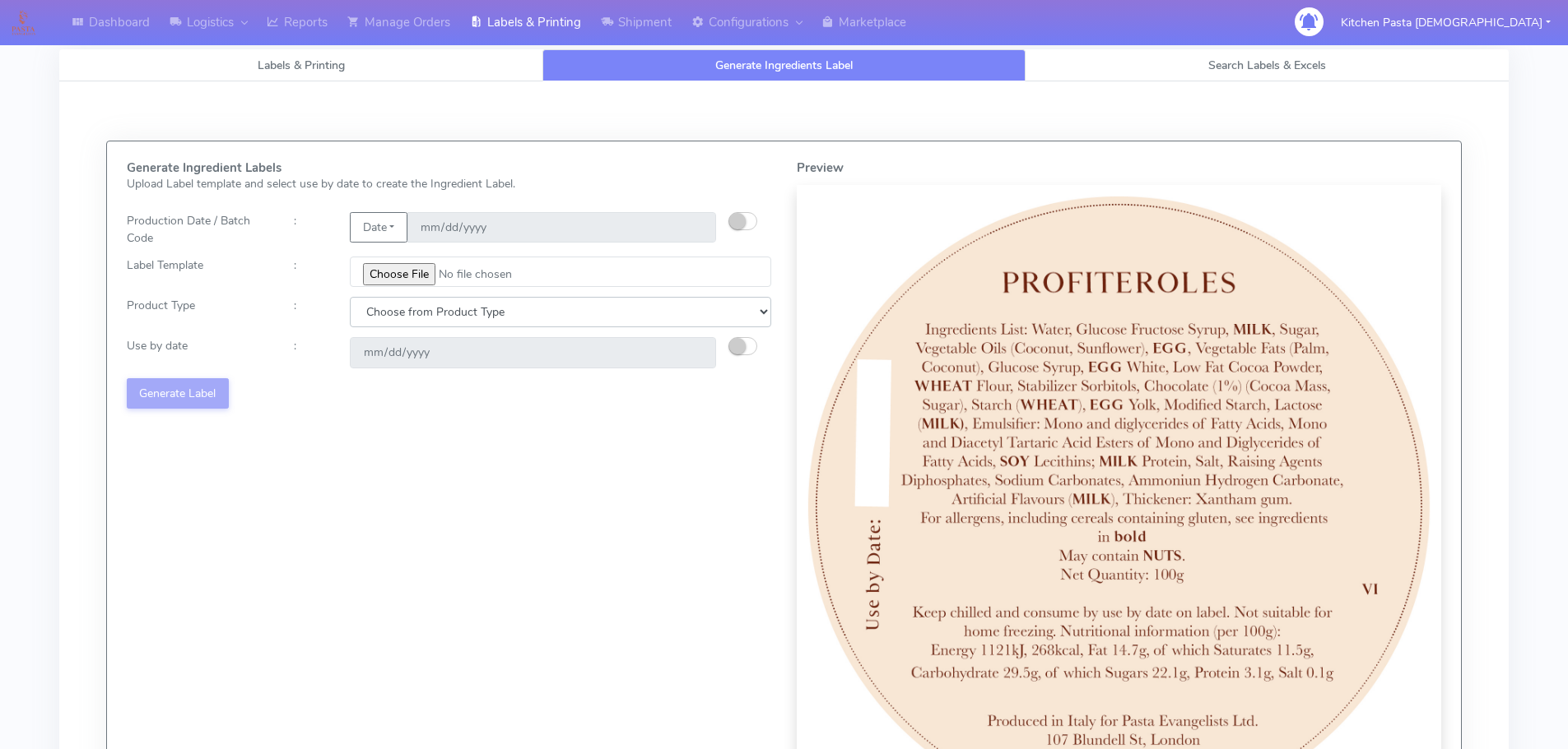
click at [469, 308] on select "Choose from Product Type ECOM ERETAIL CIRCULAR CIRC_DESERTS LASAGNE" at bounding box center [561, 312] width 422 height 30
select select "3"
click at [350, 297] on select "Choose from Product Type ECOM ERETAIL CIRCULAR CIRC_DESERTS LASAGNE" at bounding box center [561, 312] width 422 height 30
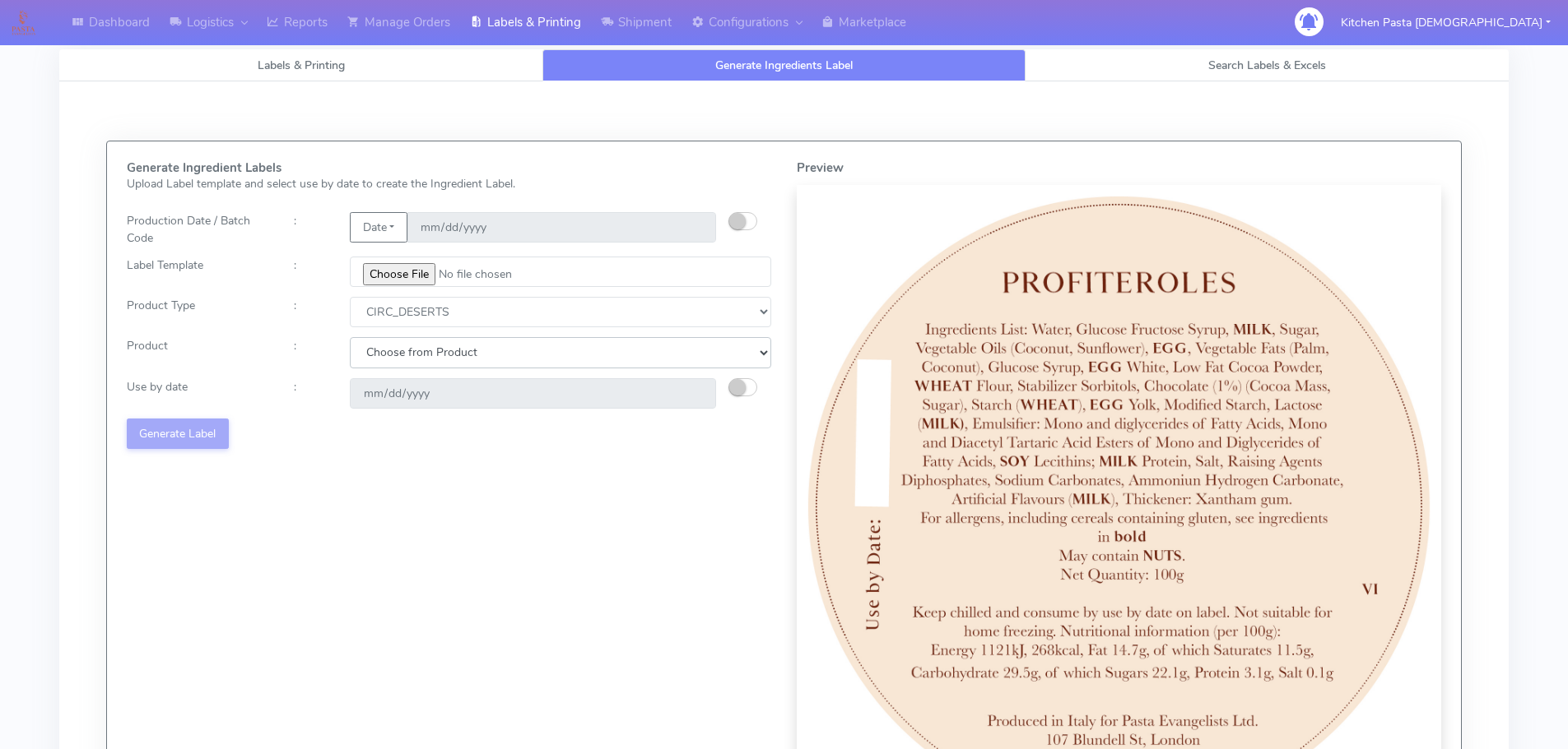
drag, startPoint x: 462, startPoint y: 373, endPoint x: 483, endPoint y: 342, distance: 37.4
click at [483, 342] on select "Choose from Product CLASSIC_TIRAMISU CREMA_AMARENA PROFITEROLES" at bounding box center [561, 352] width 422 height 30
select select "2"
click at [350, 337] on select "Choose from Product CLASSIC_TIRAMISU CREMA_AMARENA PROFITEROLES" at bounding box center [561, 352] width 422 height 30
type input "2025-10-15"
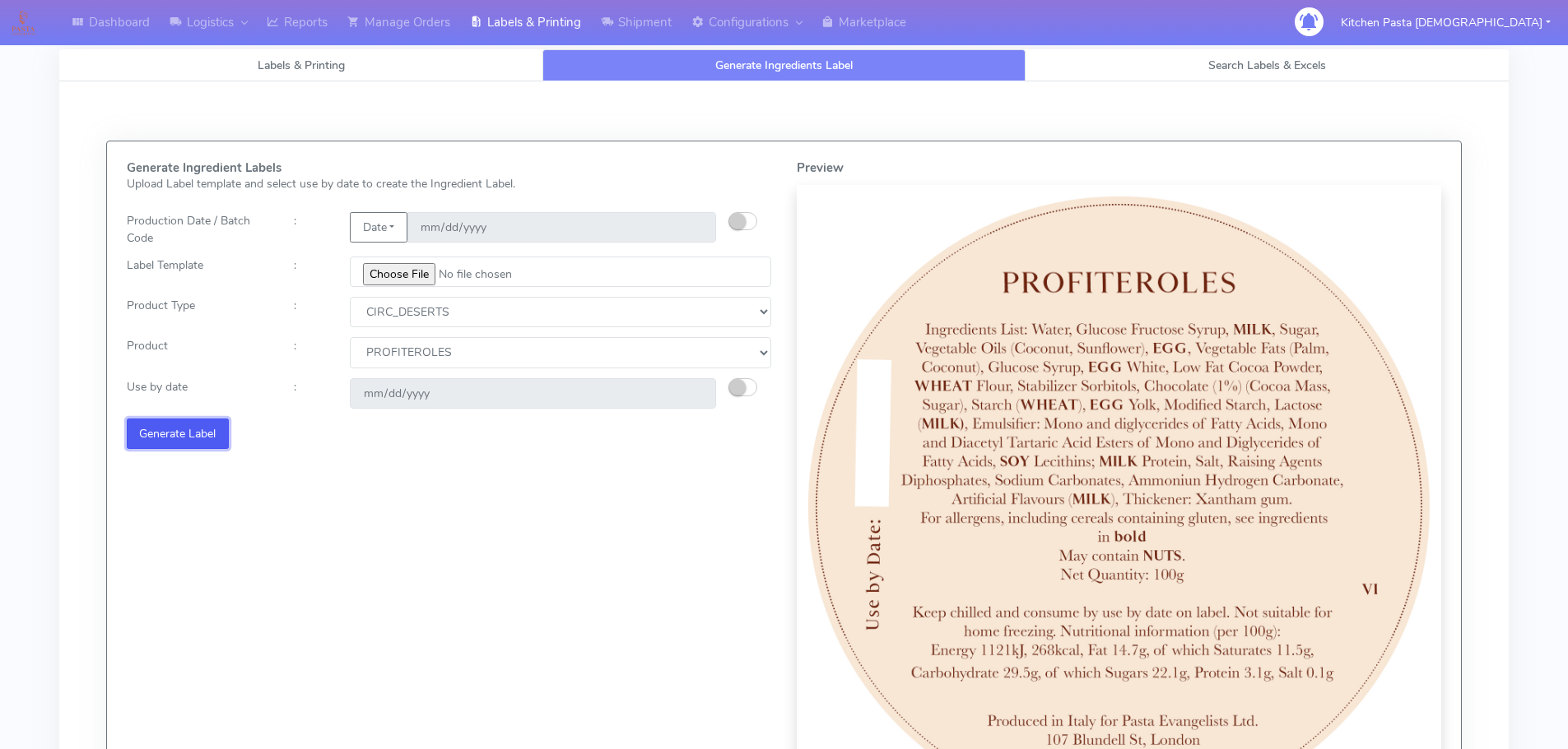
click at [211, 428] on button "Generate Label" at bounding box center [177, 434] width 102 height 30
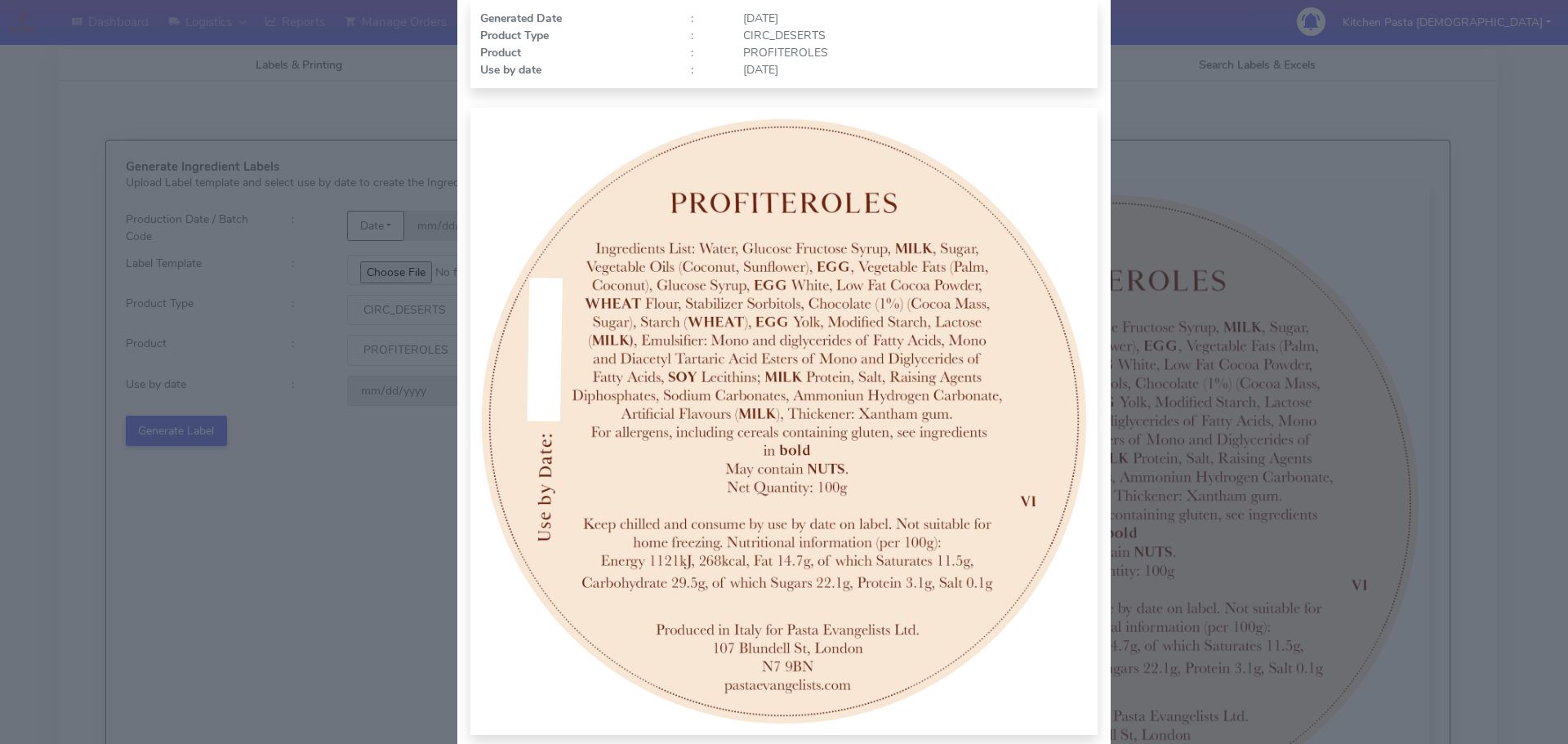
scroll to position [163, 0]
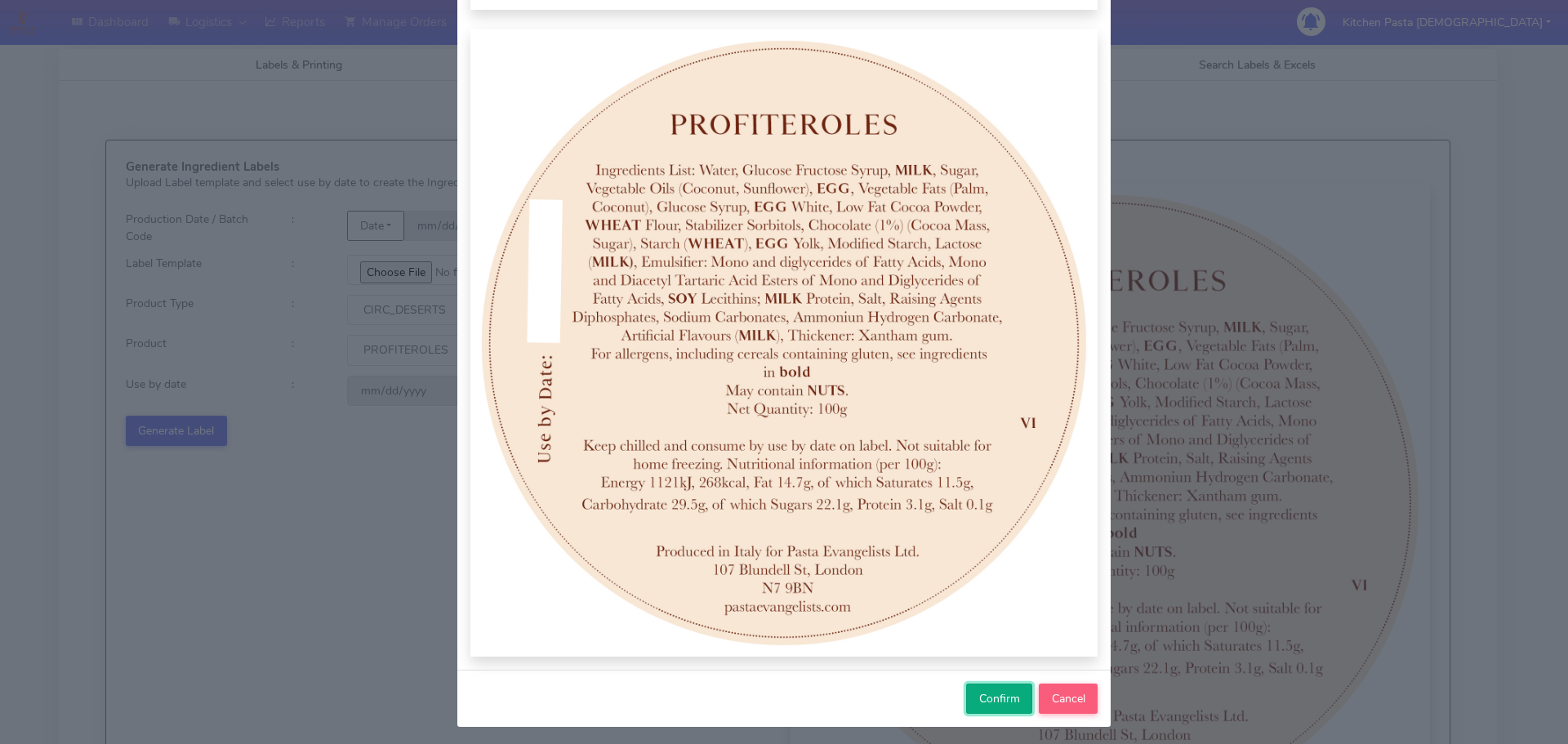
click at [980, 695] on span "Confirm" at bounding box center [1000, 699] width 41 height 16
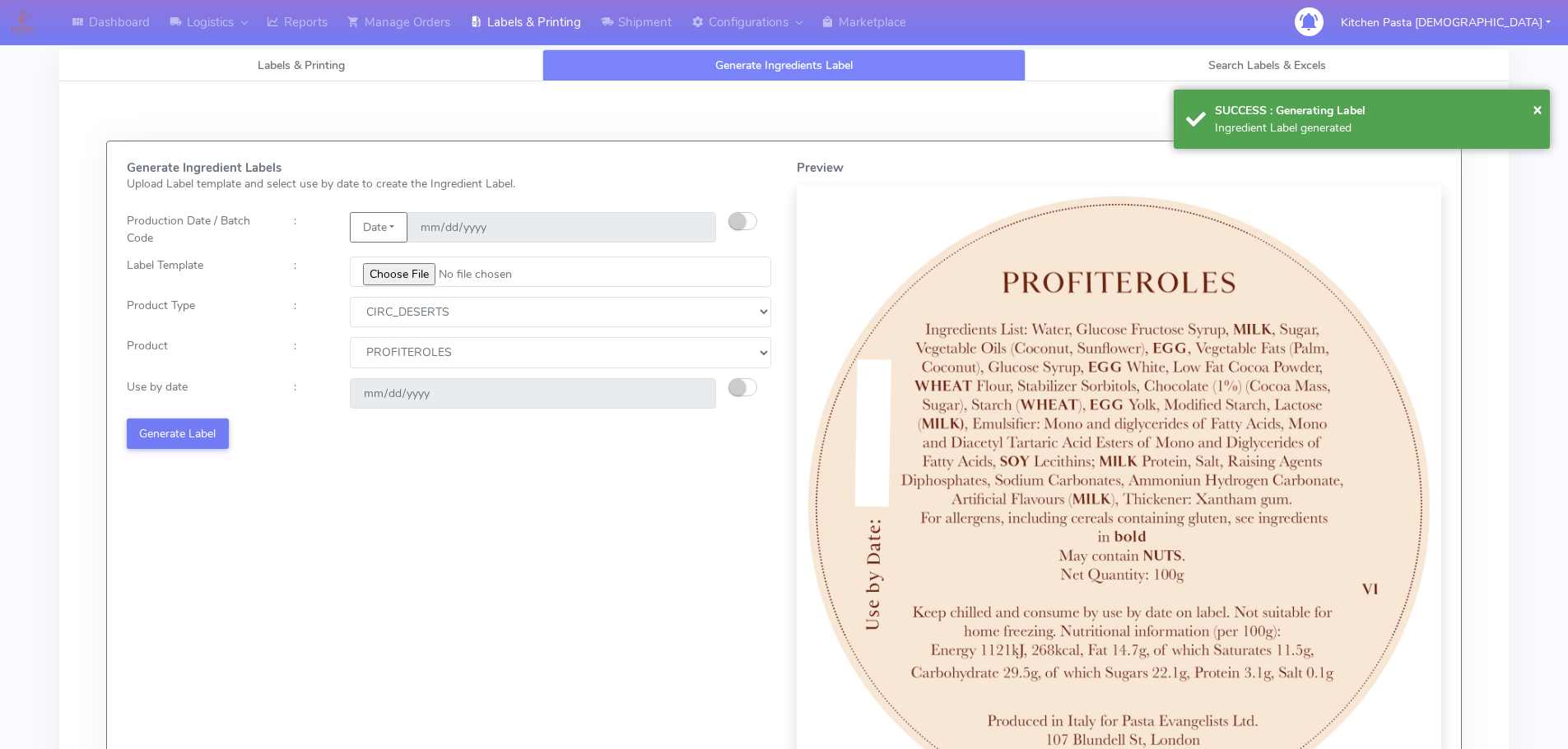
select select
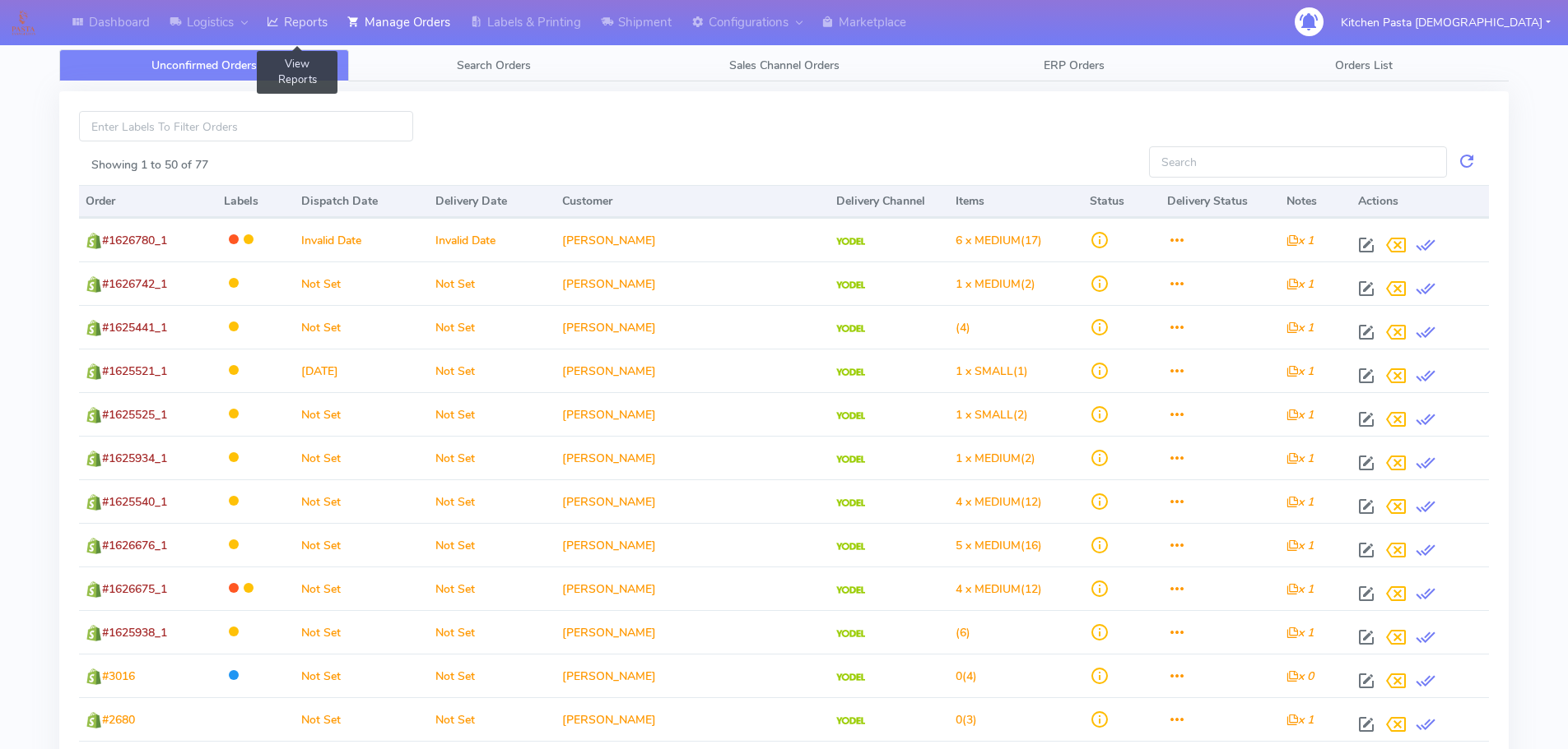
click at [275, 24] on icon at bounding box center [272, 23] width 13 height 17
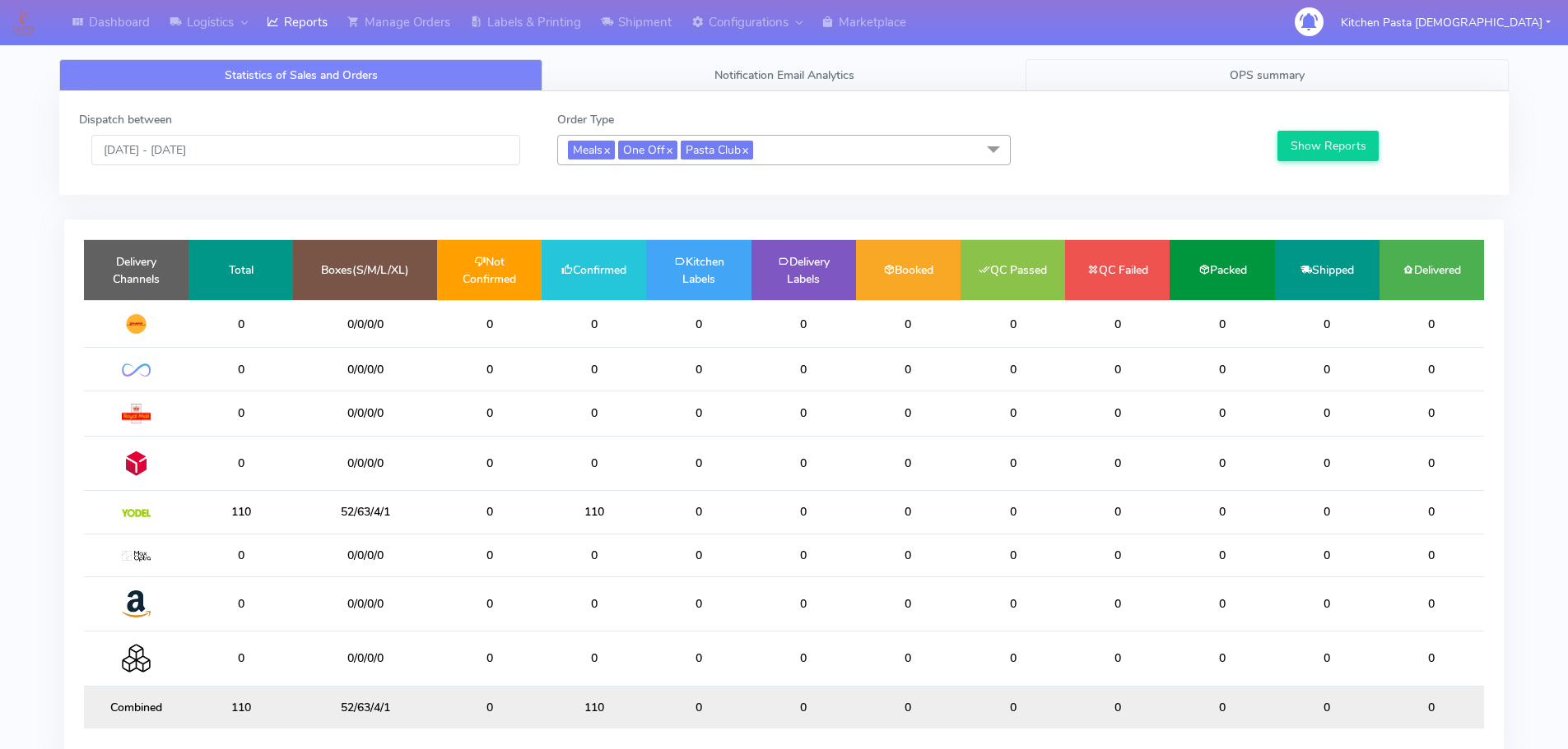
click at [1363, 86] on link "OPS summary" at bounding box center [1266, 75] width 483 height 32
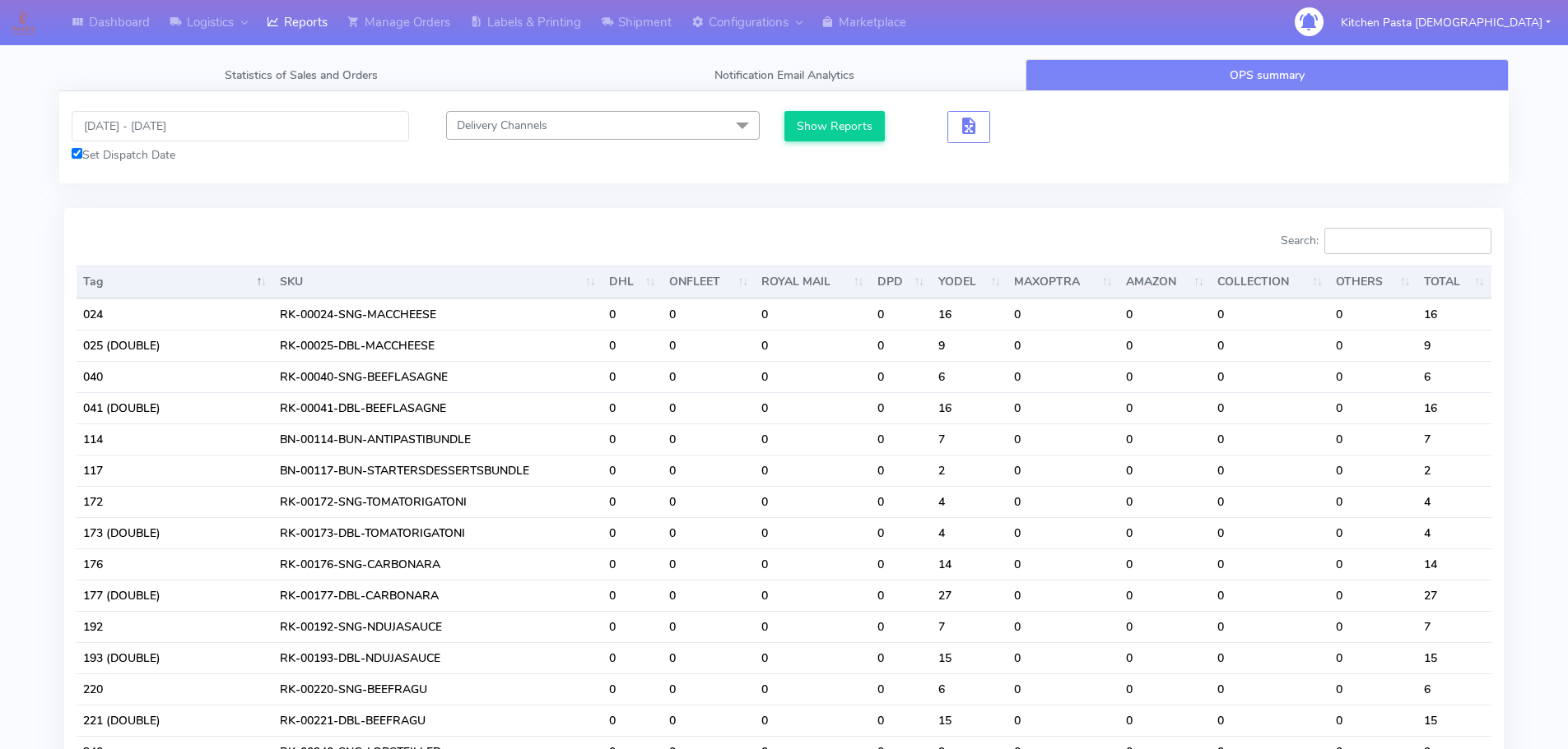
click at [1356, 243] on input "Search:" at bounding box center [1408, 240] width 167 height 26
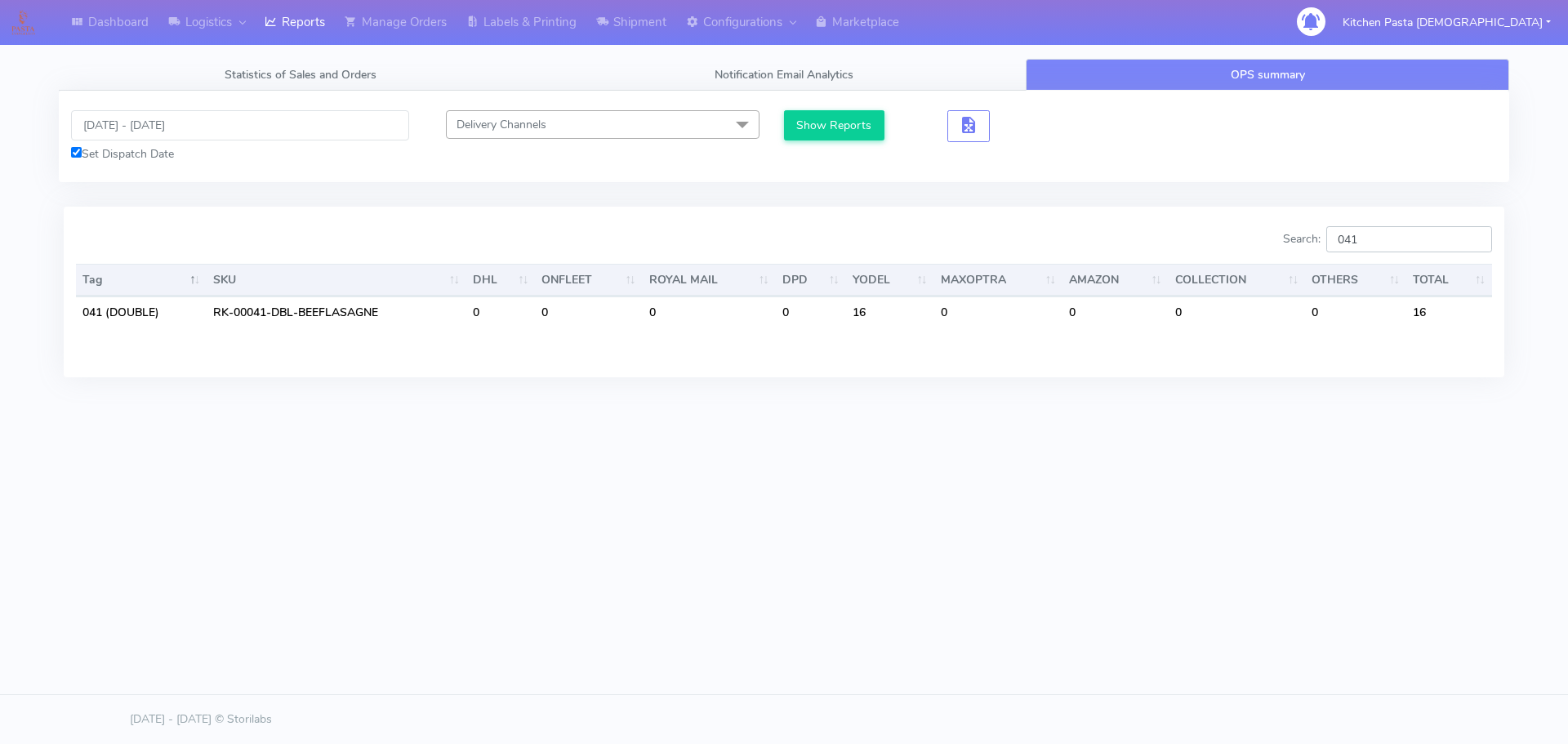
type input "041"
